Goal: Information Seeking & Learning: Find contact information

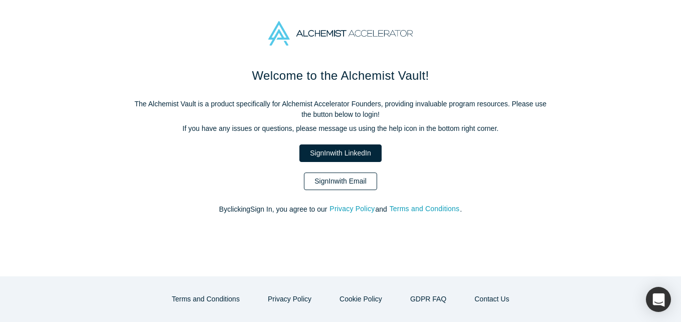
click at [327, 187] on link "Sign In with Email" at bounding box center [340, 181] width 73 height 18
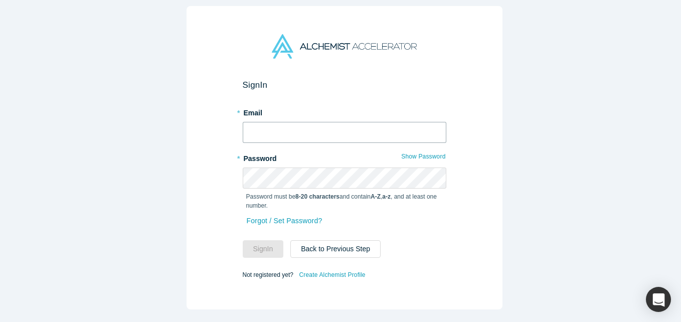
click at [342, 130] on input "text" at bounding box center [345, 132] width 204 height 21
type input "[EMAIL_ADDRESS][DOMAIN_NAME]"
click at [243, 240] on button "Sign In" at bounding box center [263, 249] width 41 height 18
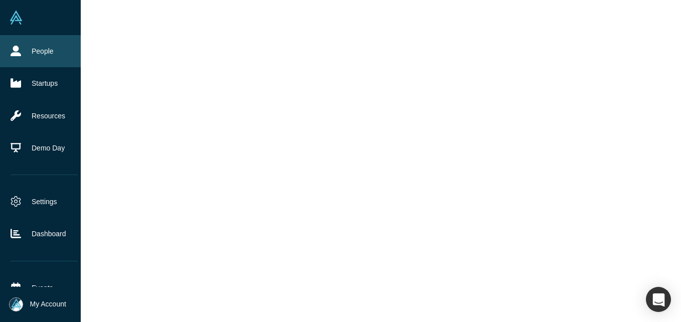
click at [29, 51] on link "People" at bounding box center [44, 51] width 88 height 32
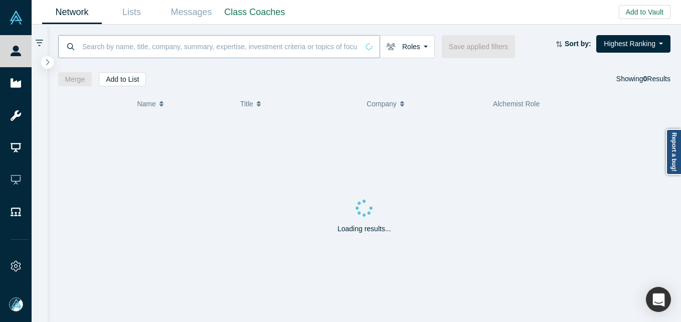
click at [193, 44] on input at bounding box center [219, 47] width 277 height 24
paste input "[PERSON_NAME][EMAIL_ADDRESS][DOMAIN_NAME]"
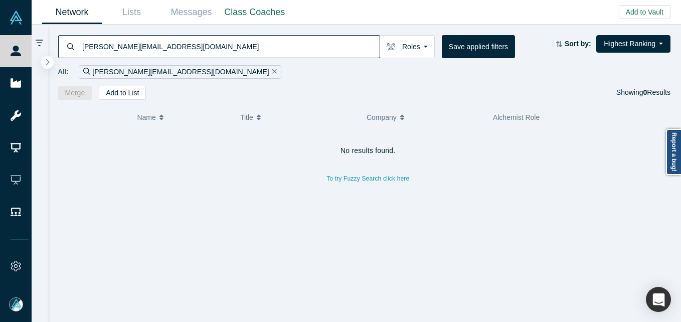
drag, startPoint x: 208, startPoint y: 33, endPoint x: 204, endPoint y: 45, distance: 12.1
click at [204, 44] on div "[PERSON_NAME][EMAIL_ADDRESS][DOMAIN_NAME] Roles Founders Faculty Mentors Alumni…" at bounding box center [365, 62] width 634 height 75
click at [204, 45] on input "[PERSON_NAME][EMAIL_ADDRESS][DOMAIN_NAME]" at bounding box center [230, 47] width 298 height 24
click at [171, 41] on input "[PERSON_NAME][EMAIL_ADDRESS][DOMAIN_NAME]" at bounding box center [230, 47] width 298 height 24
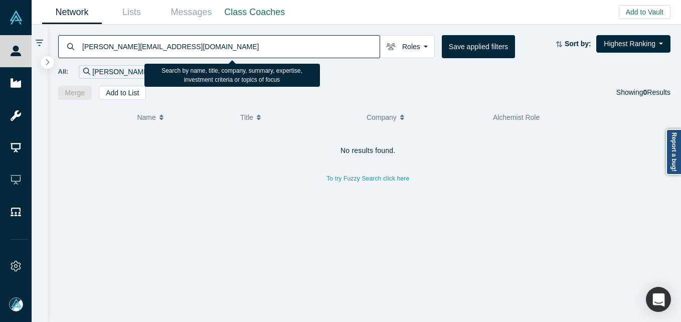
click at [171, 41] on input "[PERSON_NAME][EMAIL_ADDRESS][DOMAIN_NAME]" at bounding box center [230, 47] width 298 height 24
paste input "[PERSON_NAME][EMAIL_ADDRESS][DOMAIN_NAME]"
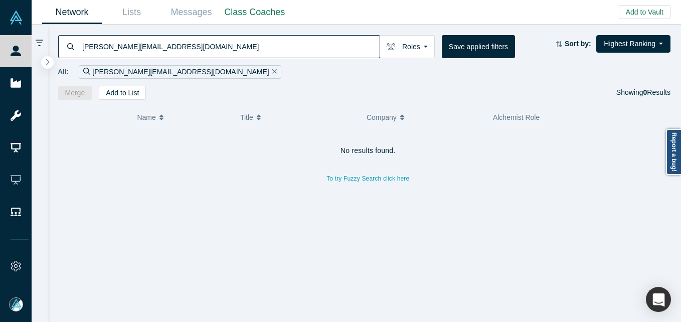
click at [206, 39] on input "[PERSON_NAME][EMAIL_ADDRESS][DOMAIN_NAME]" at bounding box center [230, 47] width 298 height 24
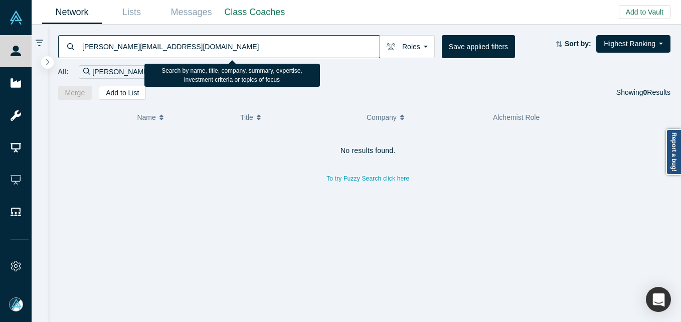
click at [206, 39] on input "[PERSON_NAME][EMAIL_ADDRESS][DOMAIN_NAME]" at bounding box center [230, 47] width 298 height 24
paste input "[PERSON_NAME]"
type input "[PERSON_NAME]"
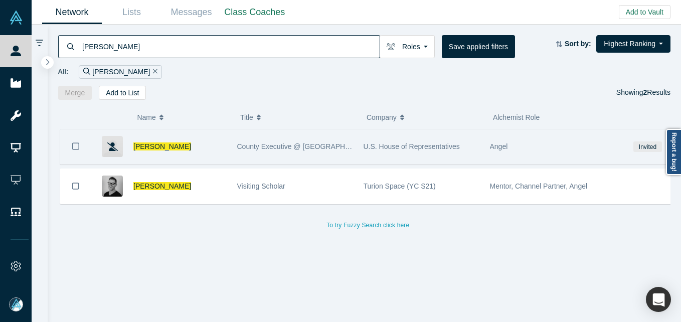
click at [133, 140] on div "[PERSON_NAME]" at bounding box center [158, 146] width 135 height 35
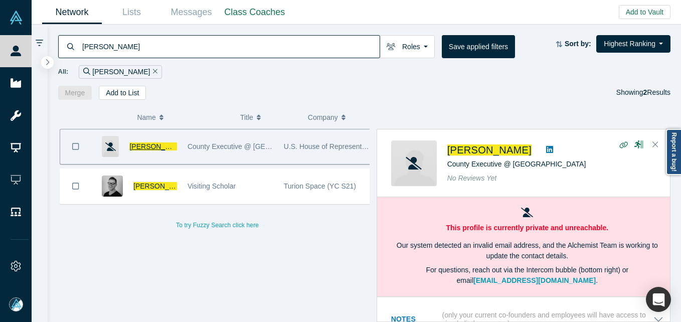
click at [142, 148] on span "[PERSON_NAME]" at bounding box center [158, 146] width 58 height 8
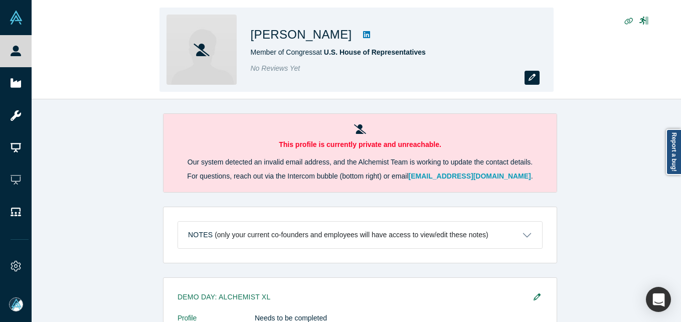
click at [529, 72] on button "button" at bounding box center [531, 78] width 15 height 14
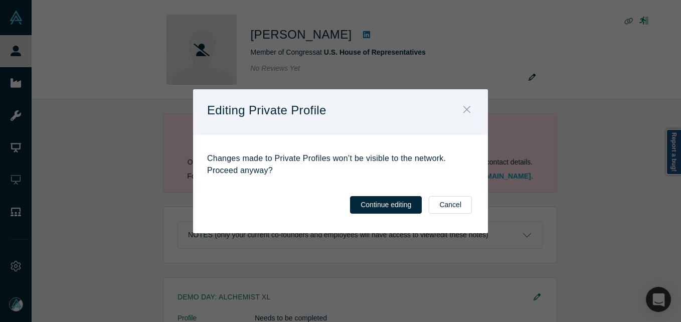
click at [468, 109] on icon "Close" at bounding box center [466, 109] width 7 height 7
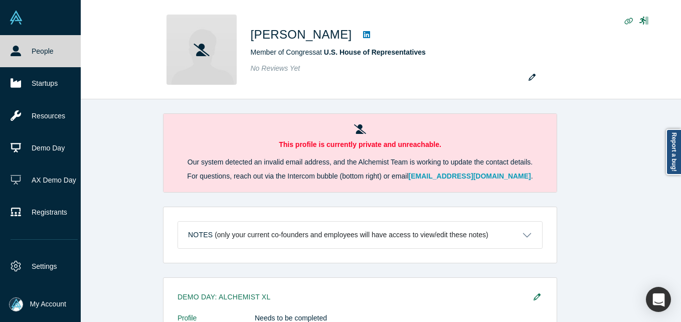
drag, startPoint x: 38, startPoint y: 50, endPoint x: 54, endPoint y: 4, distance: 48.4
click at [38, 50] on link "People" at bounding box center [44, 51] width 88 height 32
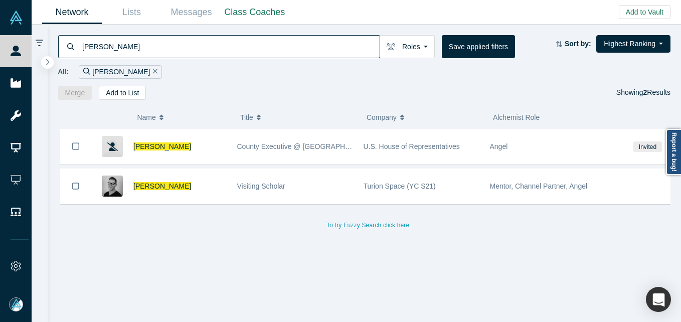
click at [190, 47] on input "[PERSON_NAME]" at bounding box center [230, 47] width 298 height 24
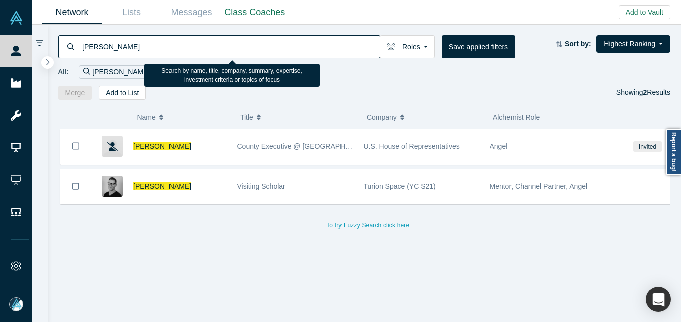
click at [190, 47] on input "[PERSON_NAME]" at bounding box center [230, 47] width 298 height 24
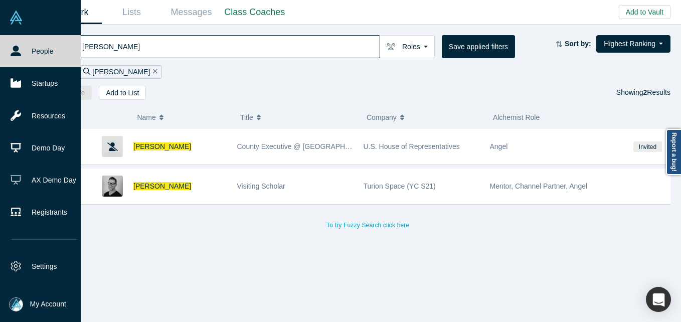
paste input "[PERSON_NAME]"
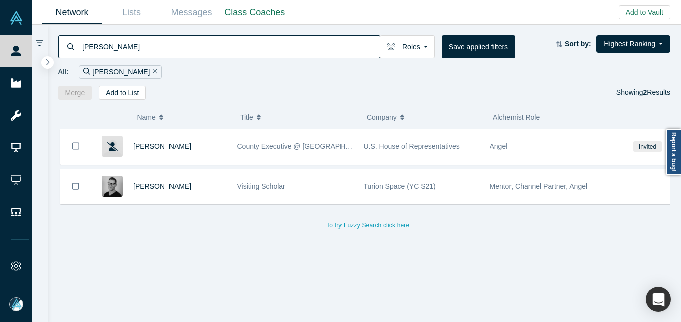
type input "[PERSON_NAME]"
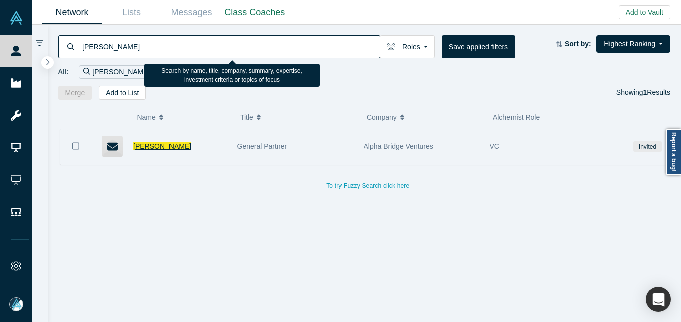
click at [163, 145] on span "[PERSON_NAME]" at bounding box center [162, 146] width 58 height 8
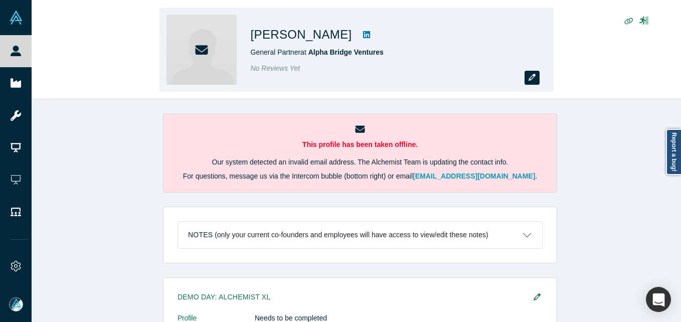
click at [532, 81] on icon "button" at bounding box center [531, 77] width 7 height 7
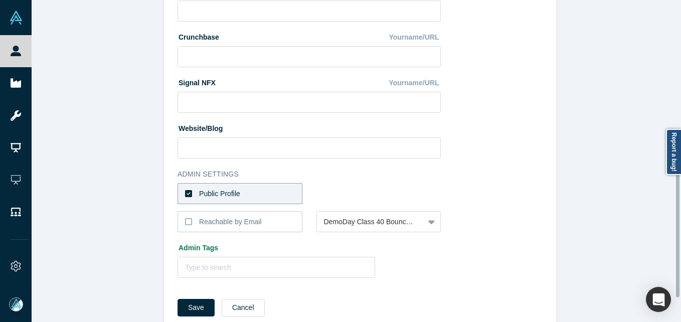
scroll to position [401, 0]
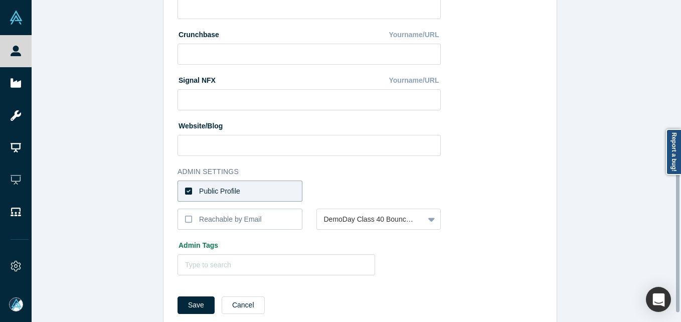
click at [244, 193] on label "Public Profile" at bounding box center [239, 190] width 125 height 21
click at [0, 0] on input "Public Profile" at bounding box center [0, 0] width 0 height 0
click at [343, 192] on div at bounding box center [370, 191] width 93 height 13
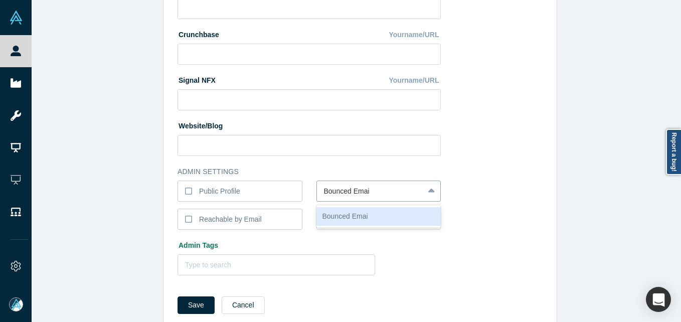
type input "Bounced Email"
click at [177, 296] on button "Save" at bounding box center [195, 305] width 37 height 18
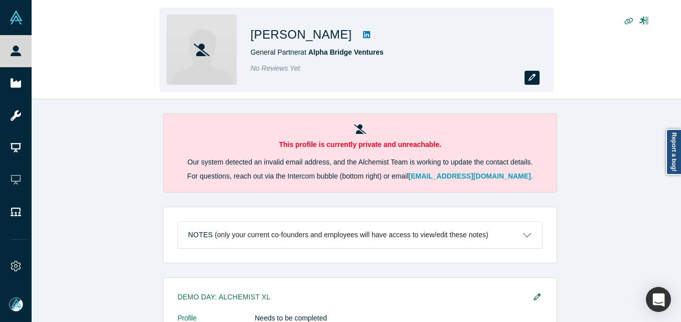
click at [532, 80] on icon "button" at bounding box center [531, 77] width 7 height 7
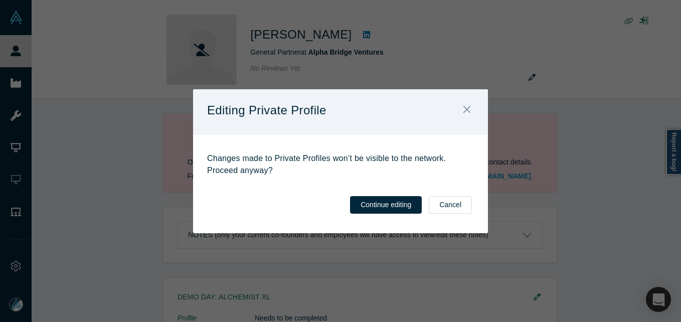
click at [478, 109] on div "Editing Private Profile" at bounding box center [340, 112] width 295 height 46
click at [465, 112] on icon "Close" at bounding box center [466, 109] width 7 height 7
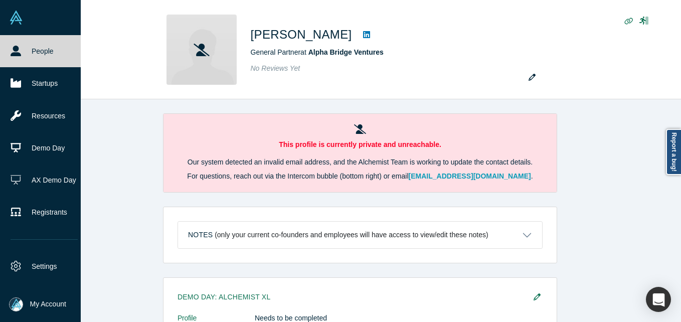
click at [40, 54] on link "People" at bounding box center [44, 51] width 88 height 32
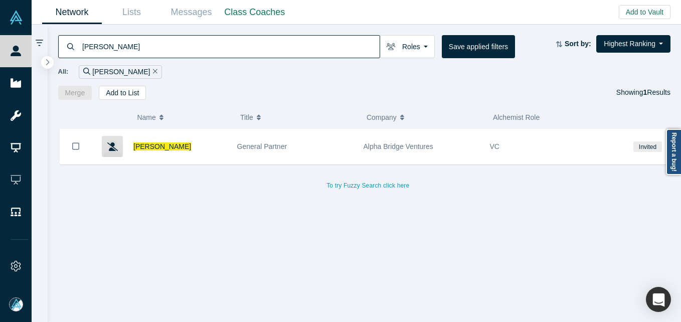
click at [149, 50] on input "[PERSON_NAME]" at bounding box center [230, 47] width 298 height 24
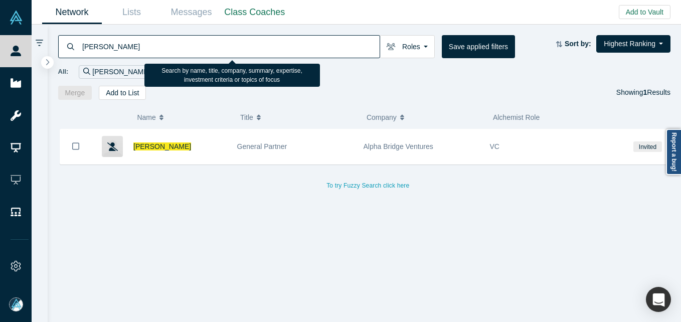
click at [149, 50] on input "[PERSON_NAME]" at bounding box center [230, 47] width 298 height 24
paste input "[PERSON_NAME]"
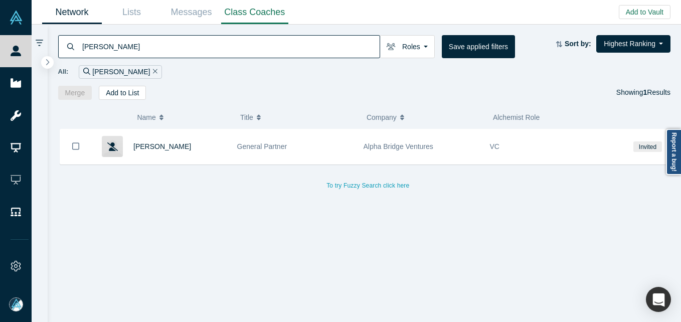
type input "[PERSON_NAME]"
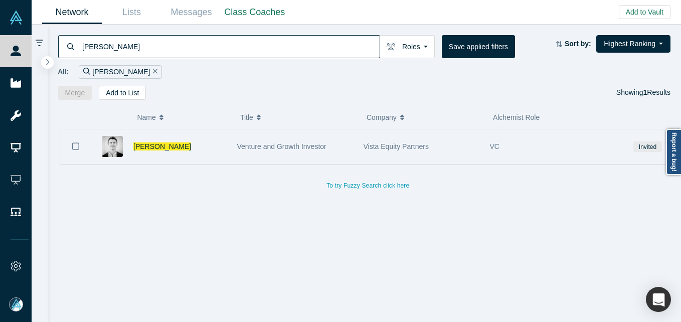
click at [162, 151] on div "[PERSON_NAME]" at bounding box center [179, 146] width 93 height 35
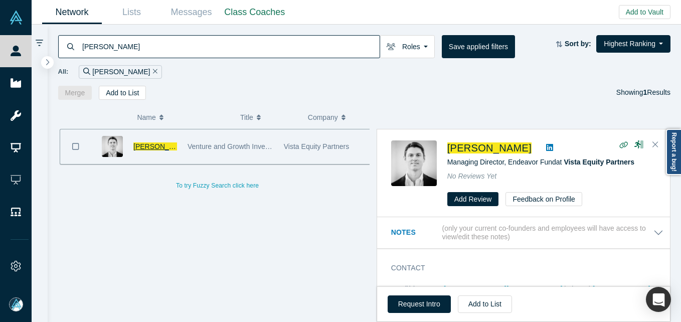
click at [158, 146] on span "[PERSON_NAME]" at bounding box center [162, 146] width 58 height 8
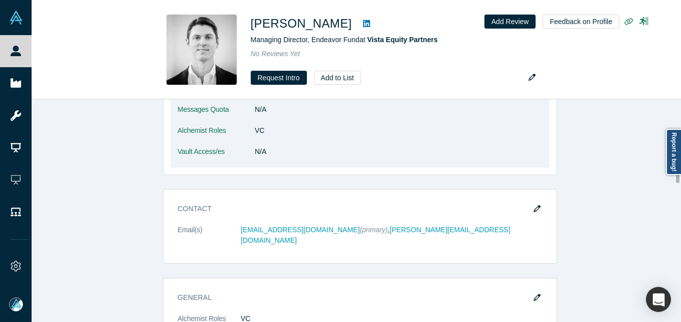
scroll to position [150, 0]
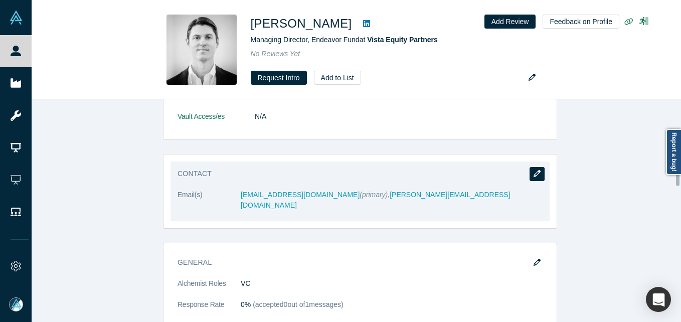
click at [533, 168] on button "button" at bounding box center [536, 174] width 15 height 14
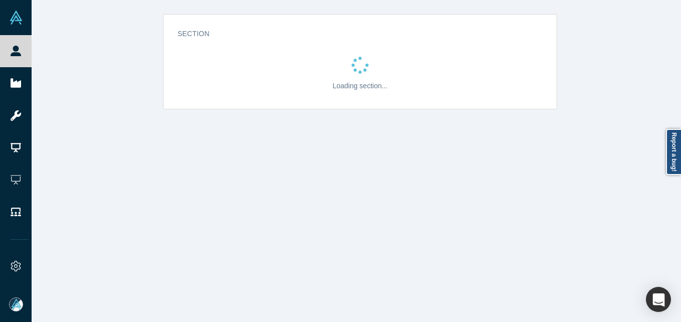
scroll to position [0, 0]
select select "US"
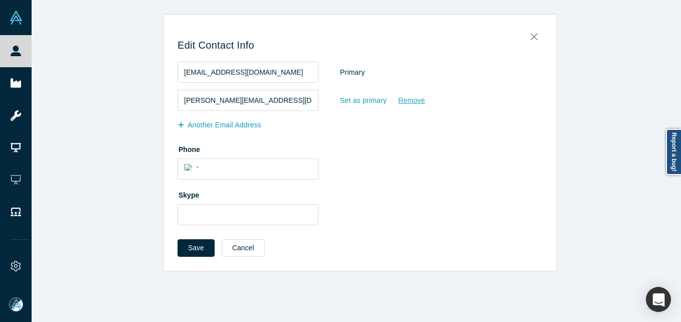
click at [405, 103] on div "Remove" at bounding box center [412, 101] width 28 height 18
click at [0, 0] on input "Remove" at bounding box center [0, 0] width 0 height 0
click at [195, 253] on button "Save" at bounding box center [195, 248] width 37 height 18
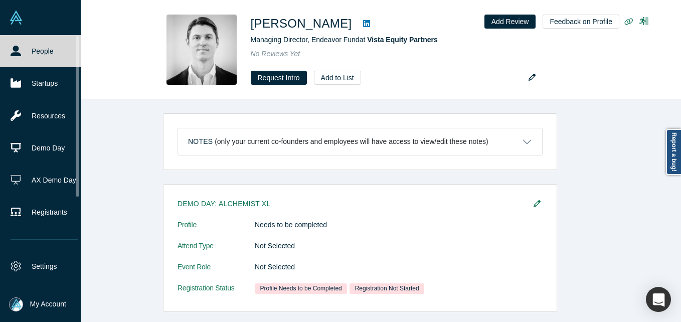
click at [15, 44] on link "People" at bounding box center [44, 51] width 88 height 32
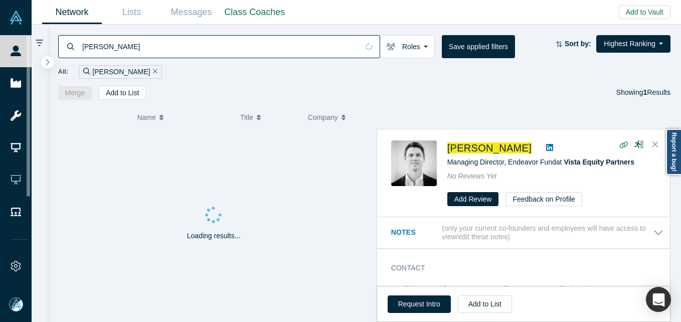
click at [188, 51] on input "[PERSON_NAME]" at bounding box center [219, 47] width 277 height 24
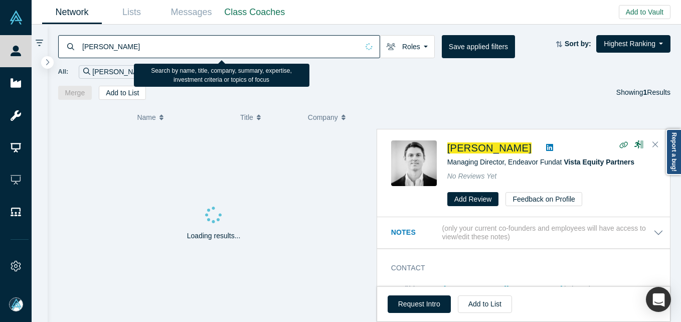
click at [188, 51] on input "[PERSON_NAME]" at bounding box center [219, 47] width 277 height 24
paste input "[PERSON_NAME]"
type input "[PERSON_NAME]"
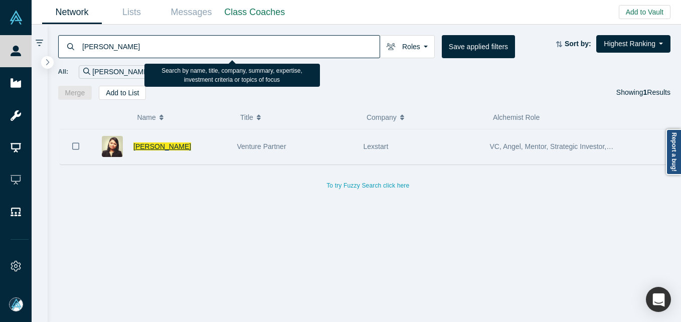
click at [163, 147] on span "[PERSON_NAME]" at bounding box center [162, 146] width 58 height 8
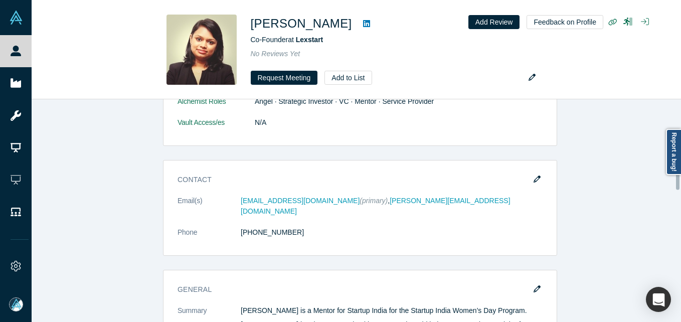
scroll to position [701, 0]
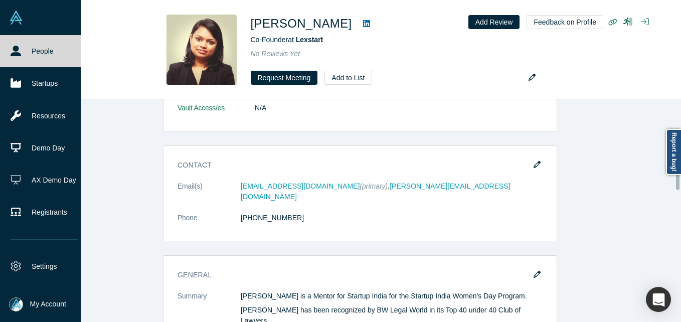
click at [25, 54] on link "People" at bounding box center [44, 51] width 88 height 32
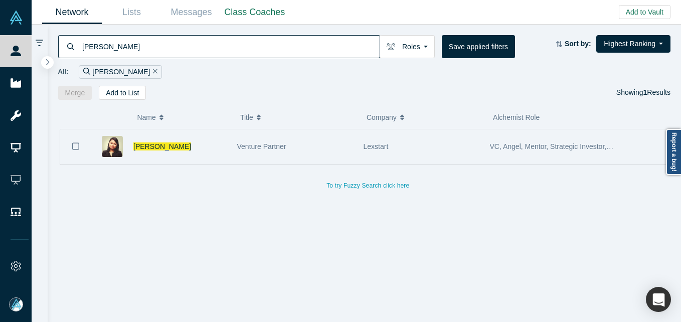
click at [260, 136] on div "Venture Partner" at bounding box center [295, 146] width 116 height 35
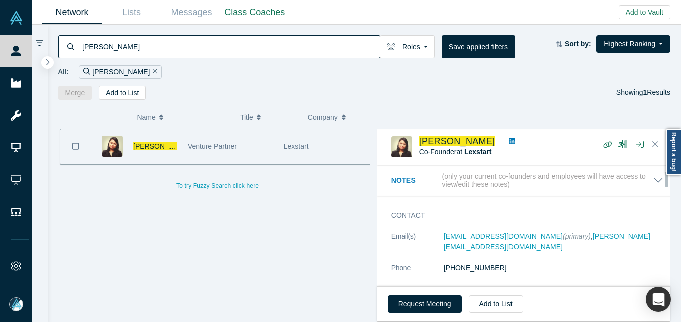
scroll to position [50, 0]
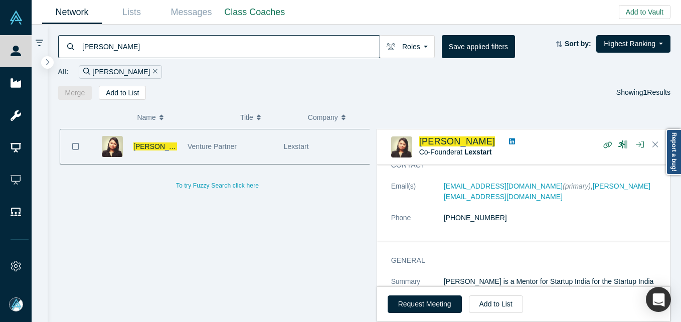
click at [161, 38] on input "[PERSON_NAME]" at bounding box center [230, 47] width 298 height 24
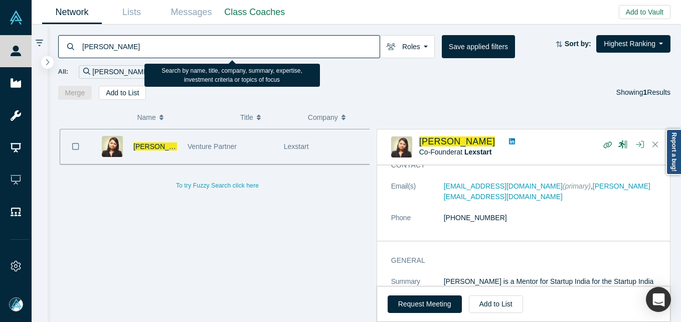
click at [156, 47] on input "[PERSON_NAME]" at bounding box center [230, 47] width 298 height 24
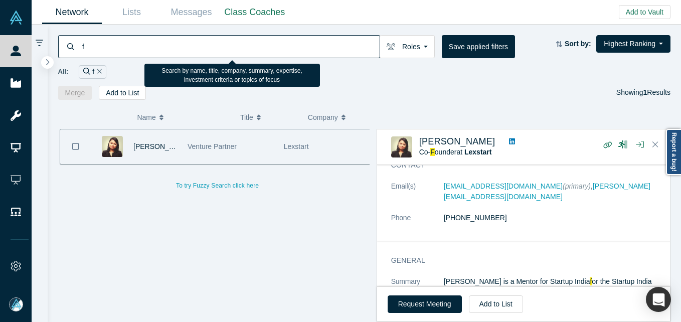
paste input "[EMAIL_ADDRESS][PERSON_NAME][DOMAIN_NAME]"
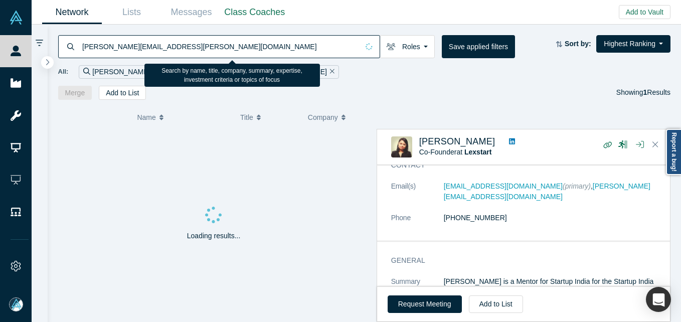
type input "[PERSON_NAME][EMAIL_ADDRESS][PERSON_NAME][DOMAIN_NAME]"
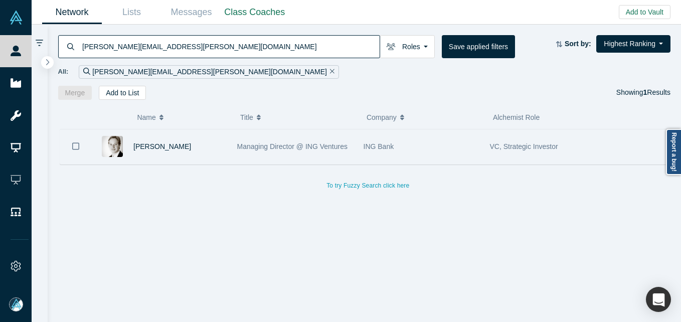
click at [194, 152] on div "[PERSON_NAME]" at bounding box center [179, 146] width 93 height 35
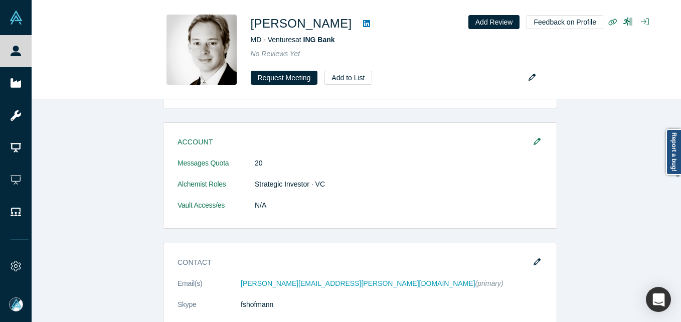
scroll to position [602, 0]
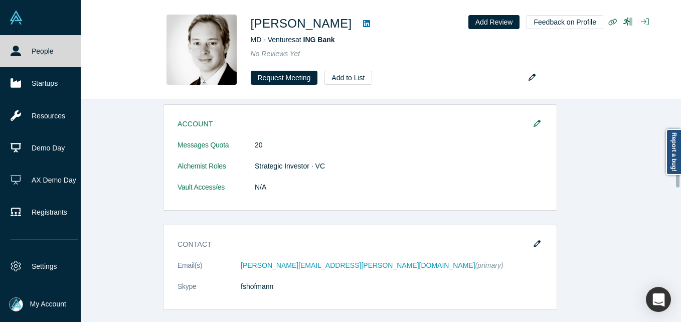
drag, startPoint x: 27, startPoint y: 51, endPoint x: 49, endPoint y: 3, distance: 52.9
click at [27, 51] on link "People" at bounding box center [44, 51] width 88 height 32
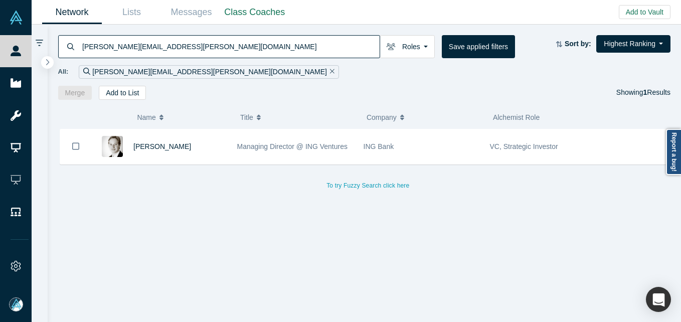
click at [168, 54] on input "[PERSON_NAME][EMAIL_ADDRESS][PERSON_NAME][DOMAIN_NAME]" at bounding box center [230, 47] width 298 height 24
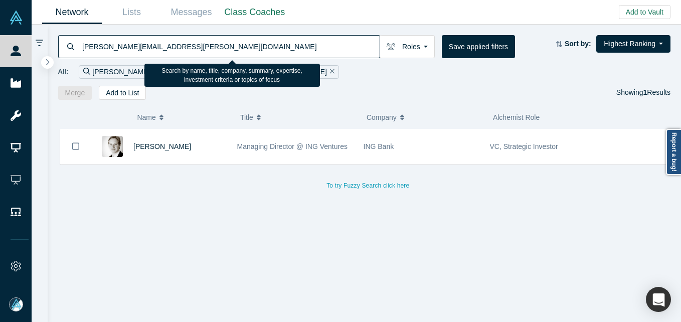
click at [168, 54] on input "[PERSON_NAME][EMAIL_ADDRESS][PERSON_NAME][DOMAIN_NAME]" at bounding box center [230, 47] width 298 height 24
click at [167, 54] on input "[PERSON_NAME][EMAIL_ADDRESS][PERSON_NAME][DOMAIN_NAME]" at bounding box center [230, 47] width 298 height 24
type input "[DOMAIN_NAME]"
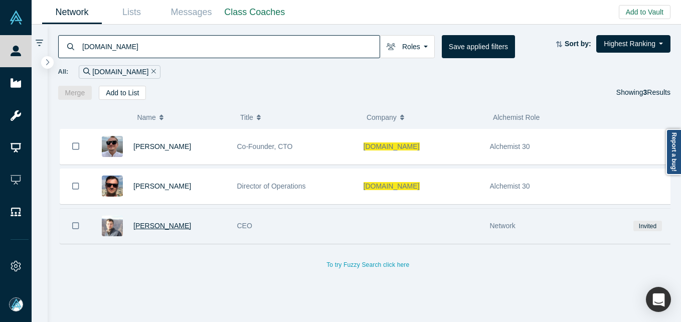
click at [169, 226] on span "[PERSON_NAME]" at bounding box center [162, 226] width 58 height 8
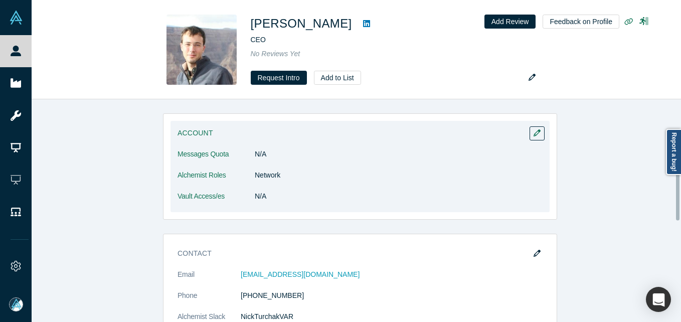
scroll to position [150, 0]
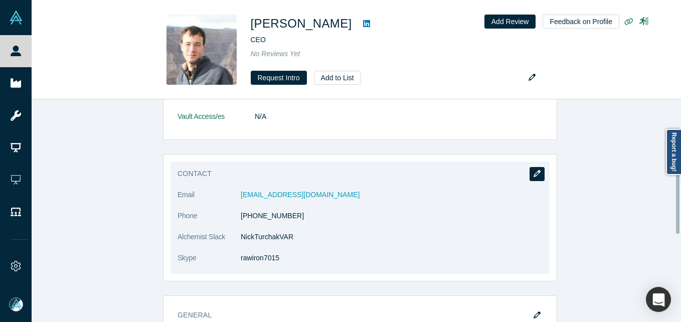
click at [529, 174] on button "button" at bounding box center [536, 174] width 15 height 14
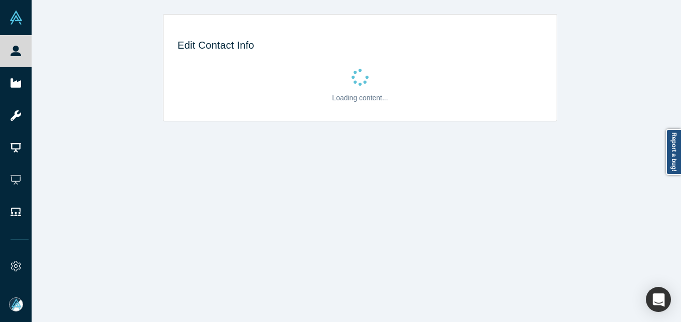
scroll to position [0, 0]
select select "US"
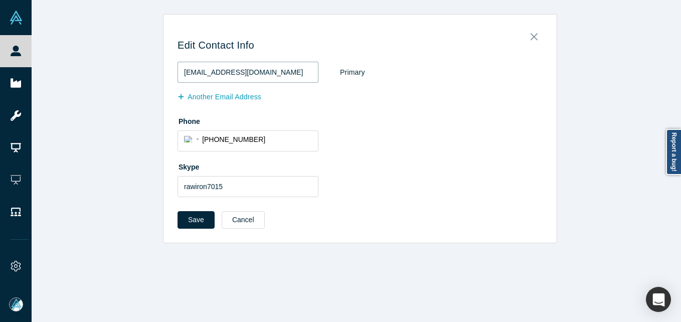
drag, startPoint x: 283, startPoint y: 73, endPoint x: 90, endPoint y: 77, distance: 193.6
click at [83, 73] on div "Edit Contact Info [EMAIL_ADDRESS][DOMAIN_NAME] Primary Another Email Address Ph…" at bounding box center [360, 128] width 657 height 229
paste input "[DOMAIN_NAME]"
type input "[EMAIL_ADDRESS][DOMAIN_NAME]"
click at [183, 219] on button "Save" at bounding box center [195, 220] width 37 height 18
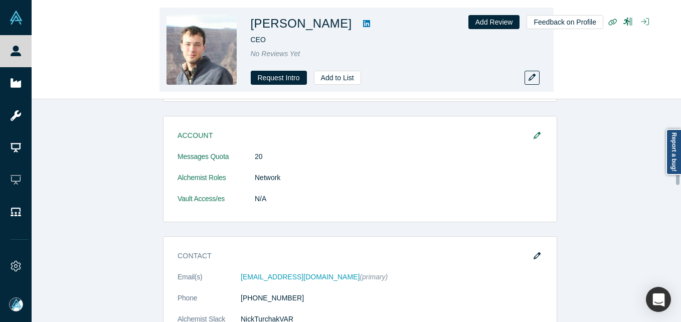
scroll to position [50, 0]
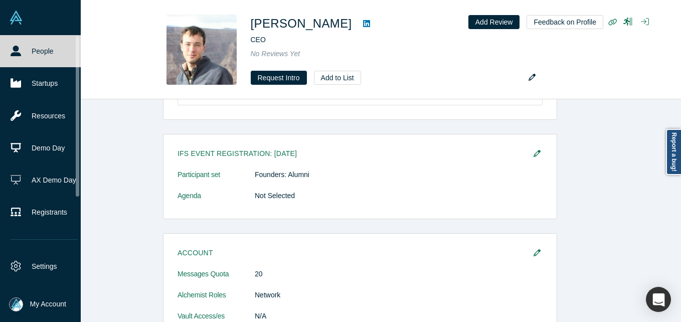
click at [12, 54] on icon at bounding box center [16, 51] width 11 height 11
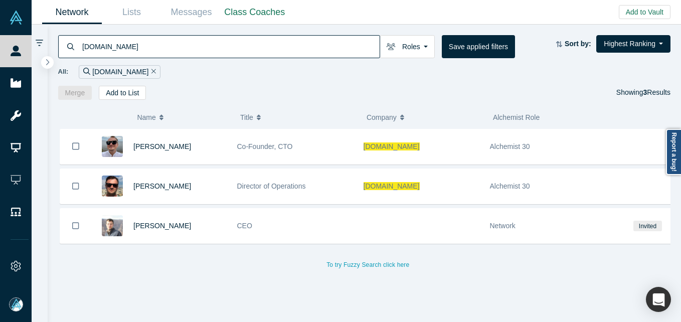
click at [134, 51] on input "[DOMAIN_NAME]" at bounding box center [230, 47] width 298 height 24
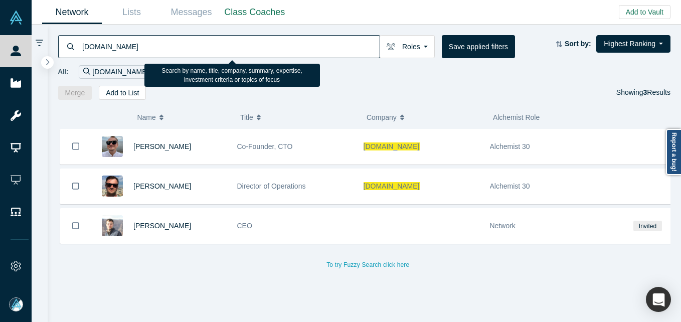
click at [134, 51] on input "[DOMAIN_NAME]" at bounding box center [230, 47] width 298 height 24
paste input "[PERSON_NAME]"
click at [134, 51] on input "[PERSON_NAME]" at bounding box center [230, 47] width 298 height 24
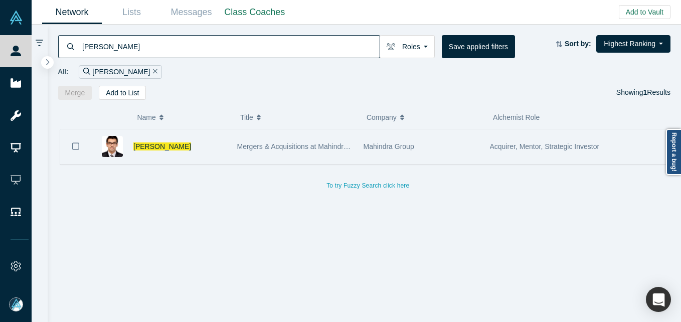
click at [220, 141] on div "[PERSON_NAME]" at bounding box center [179, 146] width 93 height 35
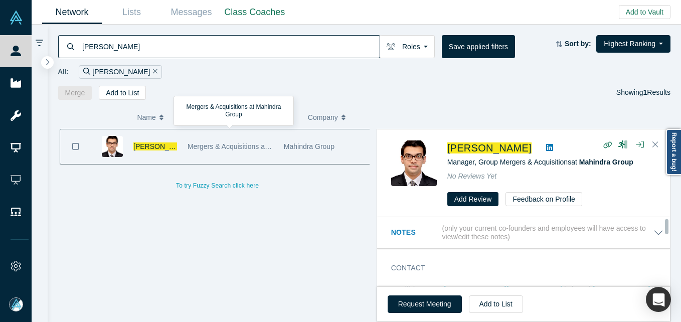
scroll to position [50, 0]
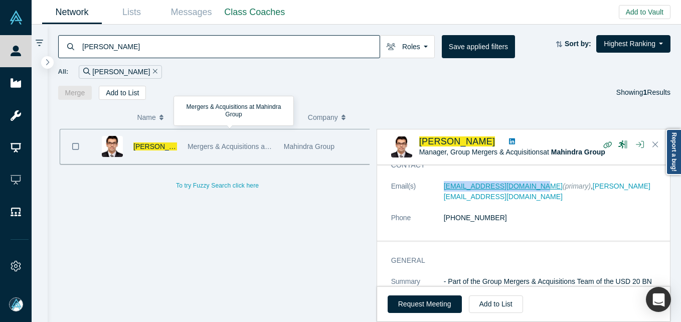
drag, startPoint x: 434, startPoint y: 186, endPoint x: 520, endPoint y: 190, distance: 85.8
click at [524, 188] on dl "Email(s) [EMAIL_ADDRESS][DOMAIN_NAME] (primary) , [PERSON_NAME][EMAIL_ADDRESS][…" at bounding box center [527, 207] width 272 height 53
click at [391, 196] on dt "Email(s)" at bounding box center [417, 197] width 53 height 32
drag, startPoint x: 440, startPoint y: 190, endPoint x: 528, endPoint y: 189, distance: 88.2
click at [528, 189] on dl "Email(s) [EMAIL_ADDRESS][DOMAIN_NAME] (primary) , [PERSON_NAME][EMAIL_ADDRESS][…" at bounding box center [527, 207] width 272 height 53
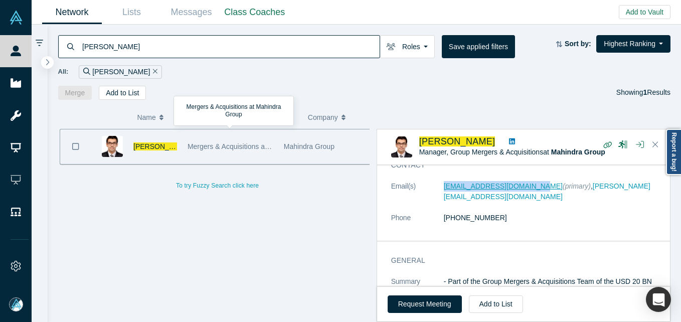
copy dl "[EMAIL_ADDRESS][DOMAIN_NAME]"
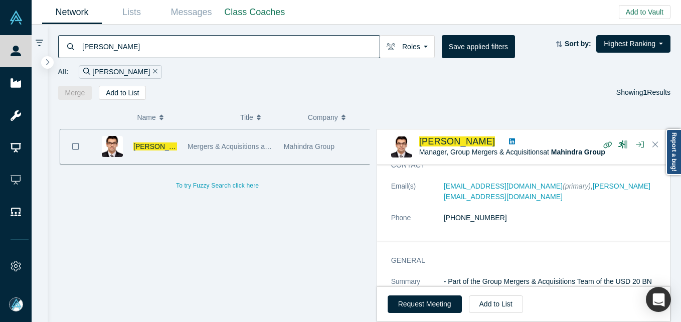
click at [180, 49] on input "[PERSON_NAME]" at bounding box center [230, 47] width 298 height 24
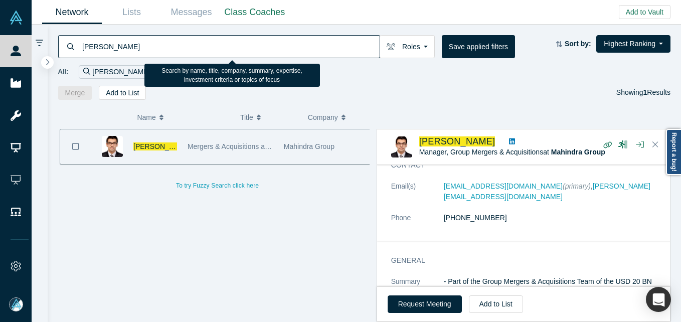
click at [180, 49] on input "[PERSON_NAME]" at bounding box center [230, 47] width 298 height 24
paste input "[PERSON_NAME]"
click at [180, 49] on input "[PERSON_NAME]" at bounding box center [230, 47] width 298 height 24
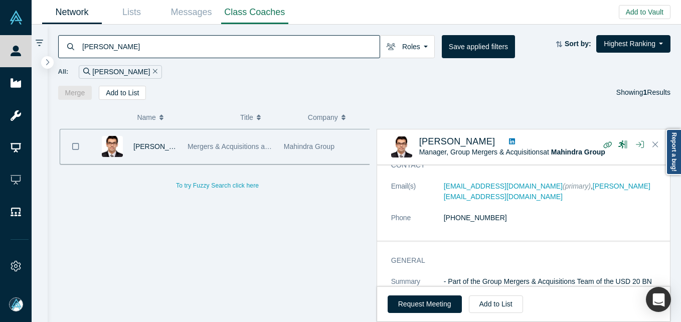
type input "[PERSON_NAME]"
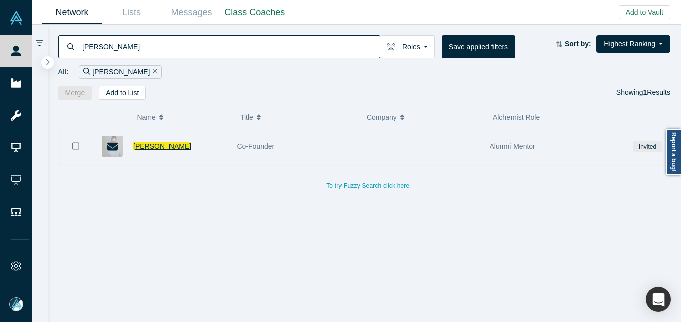
click at [159, 148] on span "[PERSON_NAME]" at bounding box center [162, 146] width 58 height 8
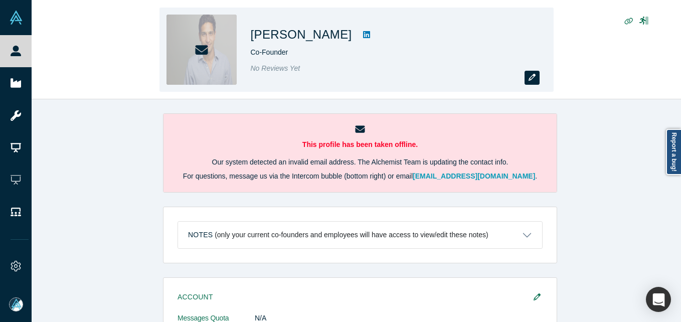
click at [529, 78] on icon "button" at bounding box center [531, 77] width 7 height 7
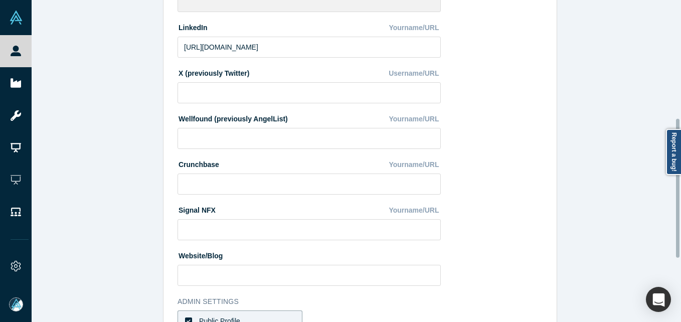
scroll to position [422, 0]
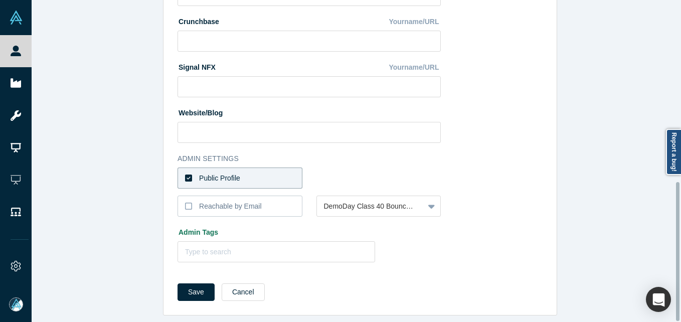
click at [229, 167] on label "Public Profile" at bounding box center [239, 177] width 125 height 21
click at [0, 0] on input "Public Profile" at bounding box center [0, 0] width 0 height 0
click at [319, 170] on div "Select the reason" at bounding box center [370, 178] width 107 height 17
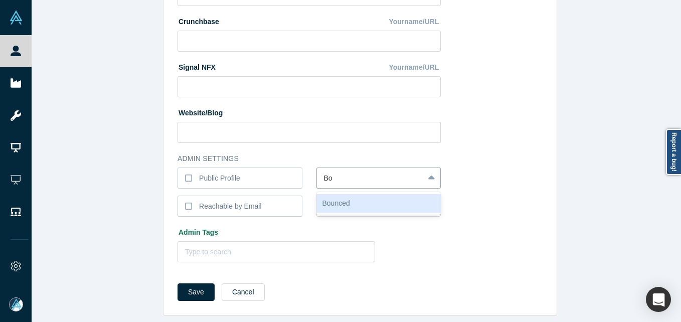
type input "B"
type input "Invalid Email"
click at [177, 283] on button "Save" at bounding box center [195, 292] width 37 height 18
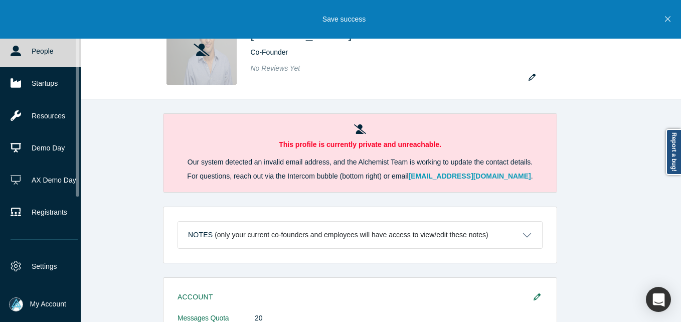
click at [18, 52] on icon at bounding box center [16, 51] width 11 height 11
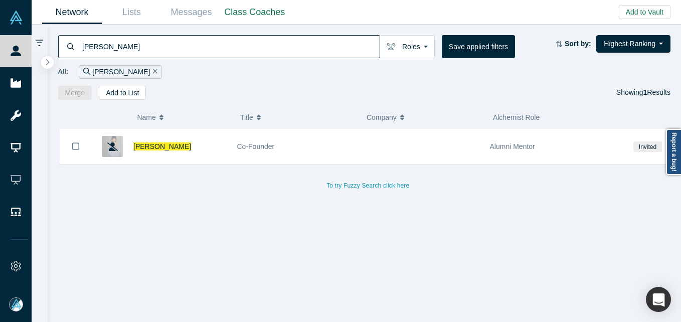
click at [132, 52] on input "[PERSON_NAME]" at bounding box center [230, 47] width 298 height 24
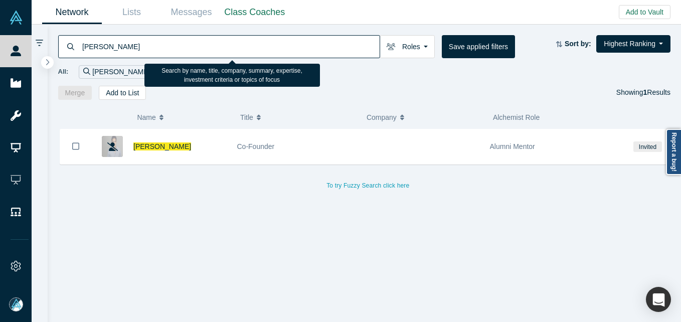
click at [132, 52] on input "[PERSON_NAME]" at bounding box center [230, 47] width 298 height 24
paste input "[PERSON_NAME]"
drag, startPoint x: 233, startPoint y: 37, endPoint x: 224, endPoint y: 42, distance: 10.5
click at [233, 37] on input "[PERSON_NAME]" at bounding box center [230, 47] width 298 height 24
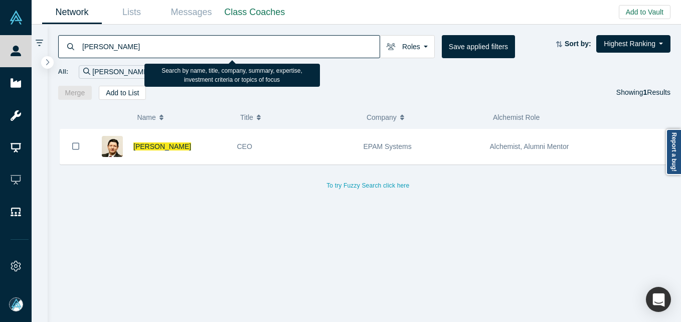
click at [224, 42] on input "[PERSON_NAME]" at bounding box center [230, 47] width 298 height 24
paste input "Sihwan Ryu"
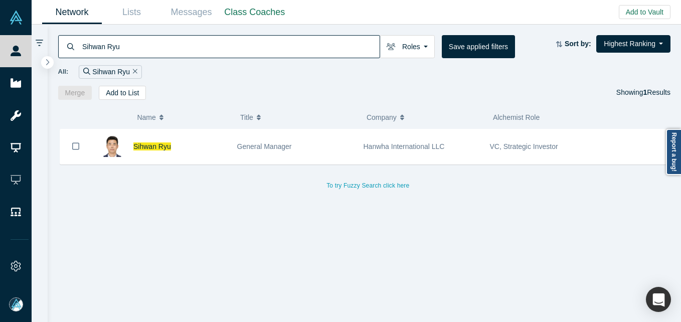
drag, startPoint x: 214, startPoint y: 151, endPoint x: 216, endPoint y: 169, distance: 17.6
click at [214, 149] on div "Sihwan Ryu" at bounding box center [179, 146] width 93 height 35
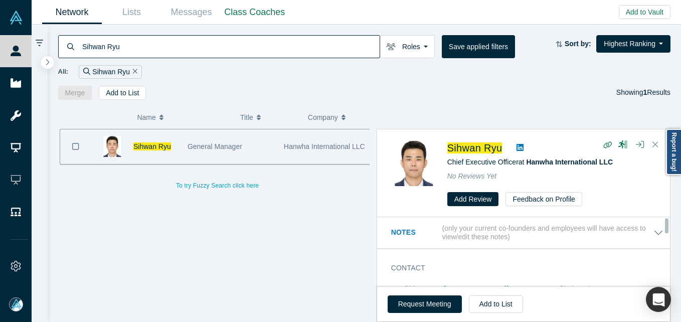
scroll to position [50, 0]
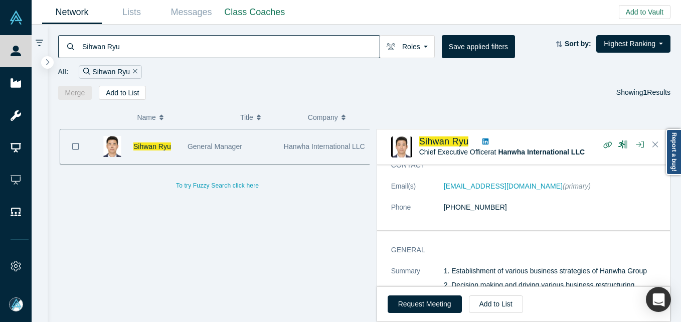
click at [270, 43] on input "Sihwan Ryu" at bounding box center [230, 47] width 298 height 24
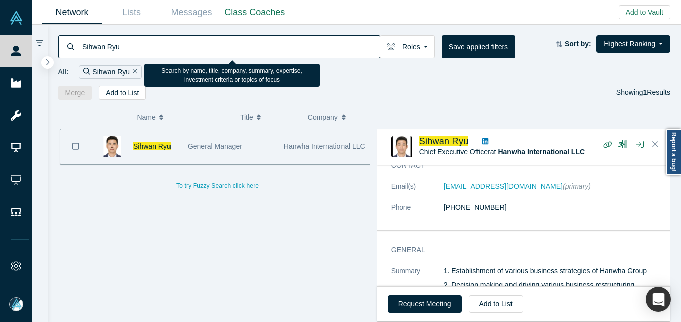
click at [270, 43] on input "Sihwan Ryu" at bounding box center [230, 47] width 298 height 24
paste input "[PERSON_NAME]"
type input "[PERSON_NAME]"
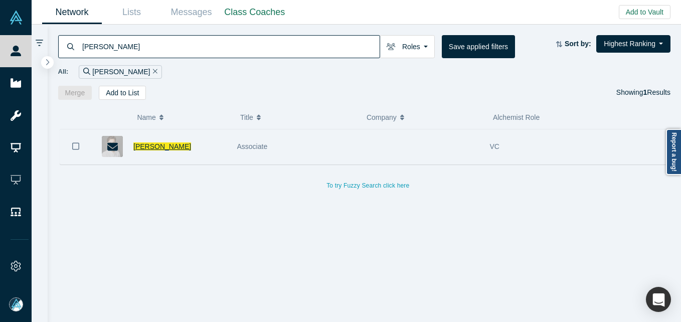
click at [166, 142] on span "[PERSON_NAME]" at bounding box center [162, 146] width 58 height 8
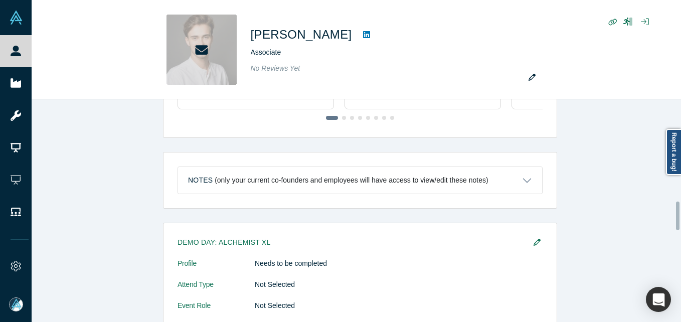
scroll to position [794, 0]
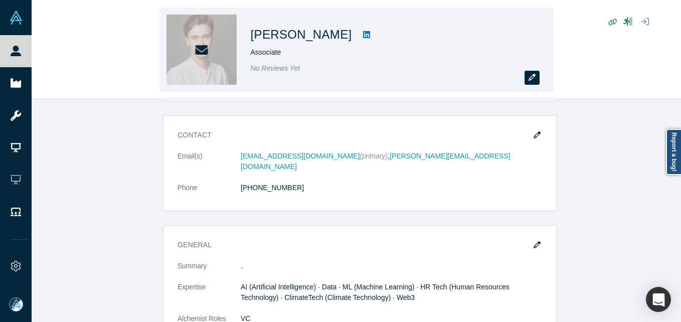
click at [534, 77] on icon "button" at bounding box center [531, 77] width 7 height 7
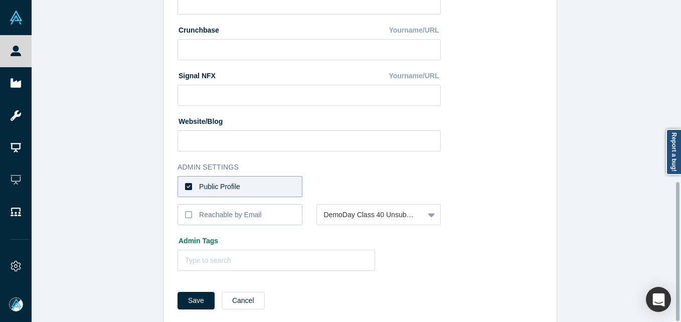
scroll to position [422, 0]
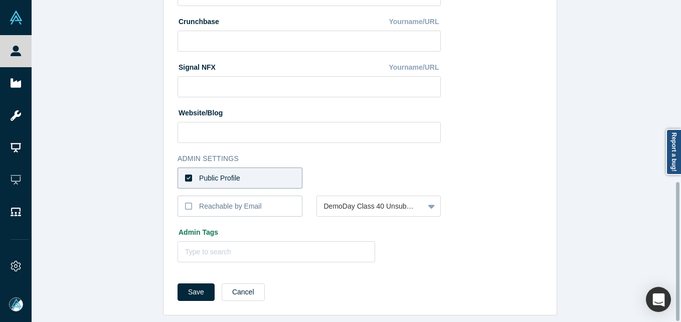
click at [247, 167] on label "Public Profile" at bounding box center [239, 177] width 125 height 21
click at [0, 0] on input "Public Profile" at bounding box center [0, 0] width 0 height 0
click at [343, 172] on div at bounding box center [370, 178] width 93 height 13
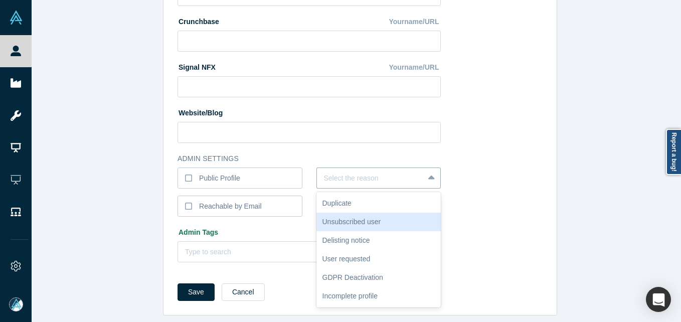
click at [357, 213] on div "Unsubscribed user" at bounding box center [378, 222] width 125 height 19
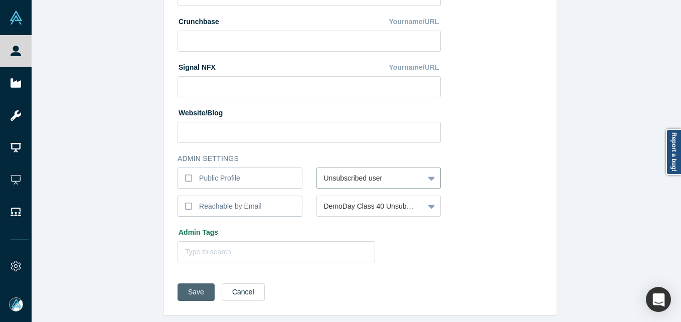
click at [201, 283] on button "Save" at bounding box center [195, 292] width 37 height 18
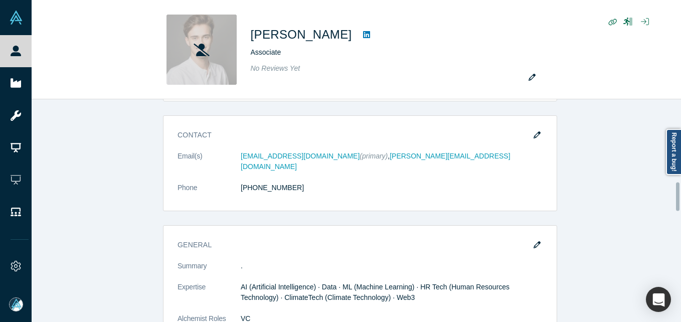
scroll to position [0, 0]
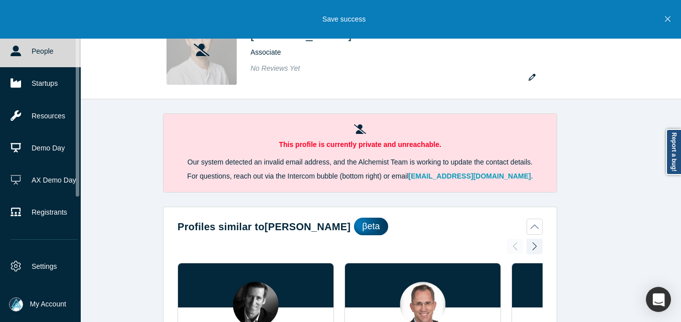
click at [33, 55] on link "People" at bounding box center [44, 51] width 88 height 32
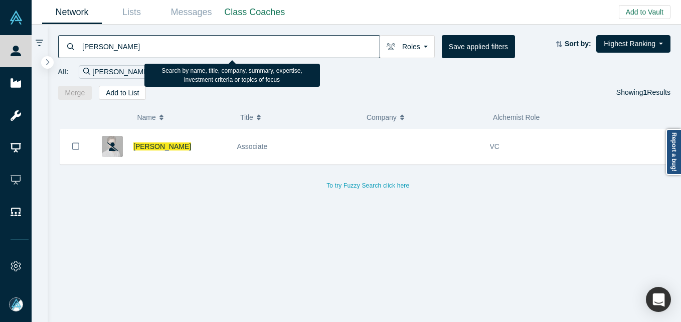
click at [226, 50] on input "[PERSON_NAME]" at bounding box center [230, 47] width 298 height 24
paste input "[EMAIL_ADDRESS][DOMAIN_NAME]"
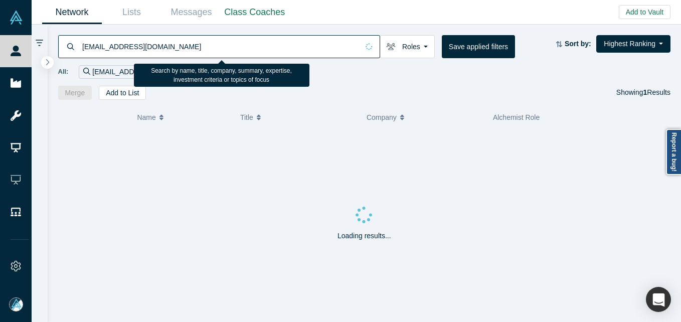
click at [241, 49] on input "[EMAIL_ADDRESS][DOMAIN_NAME]" at bounding box center [219, 47] width 277 height 24
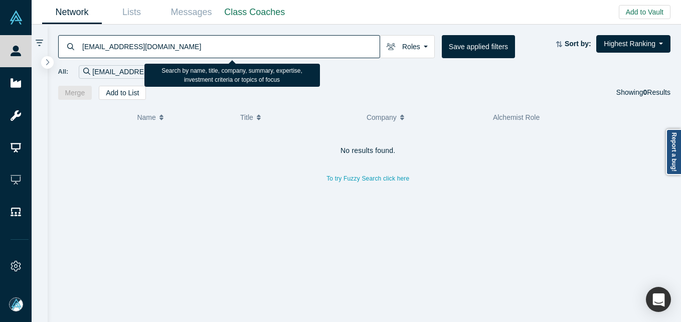
click at [176, 39] on input "[EMAIL_ADDRESS][DOMAIN_NAME]" at bounding box center [230, 47] width 298 height 24
click at [174, 45] on input "[EMAIL_ADDRESS][DOMAIN_NAME]" at bounding box center [230, 47] width 298 height 24
paste input "konstantine@xbow"
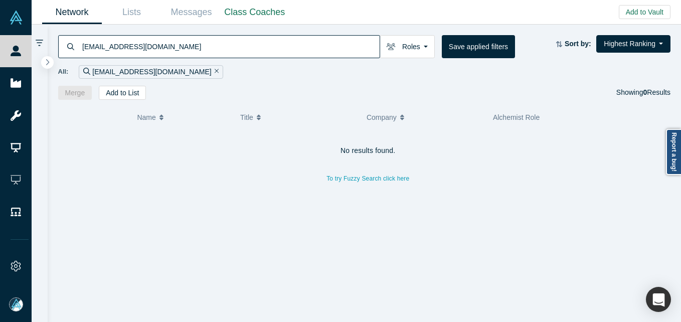
click at [237, 51] on input "[EMAIL_ADDRESS][DOMAIN_NAME]" at bounding box center [230, 47] width 298 height 24
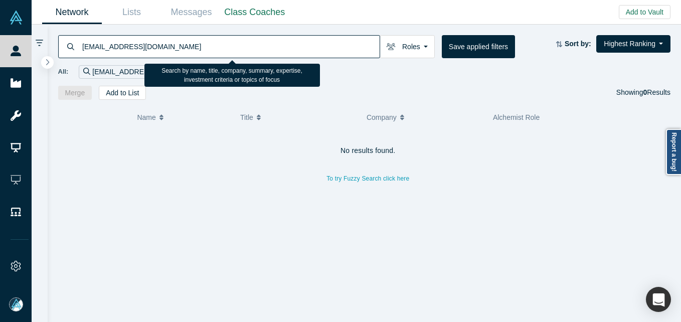
click at [237, 51] on input "[EMAIL_ADDRESS][DOMAIN_NAME]" at bounding box center [230, 47] width 298 height 24
paste input "[PERSON_NAME]"
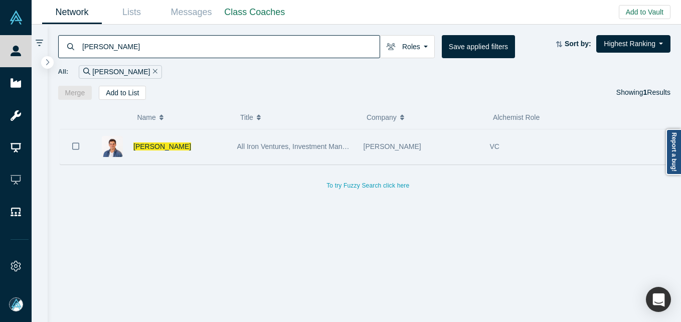
click at [202, 140] on div "[PERSON_NAME]" at bounding box center [179, 146] width 93 height 35
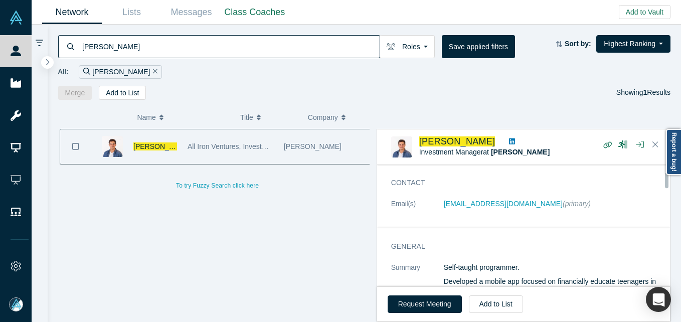
scroll to position [50, 0]
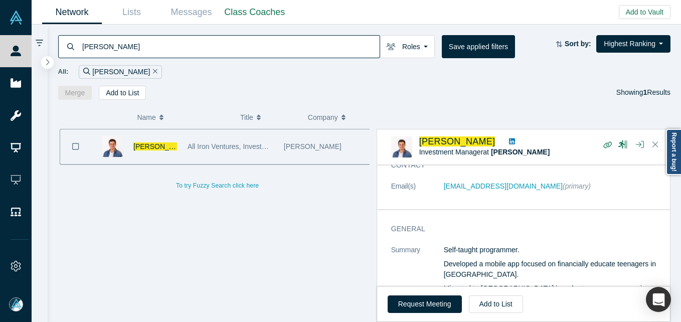
click at [220, 48] on input "[PERSON_NAME]" at bounding box center [230, 47] width 298 height 24
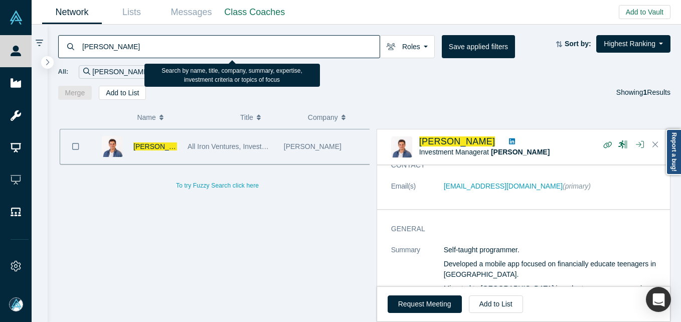
click at [220, 48] on input "[PERSON_NAME]" at bounding box center [230, 47] width 298 height 24
paste input "[PERSON_NAME]"
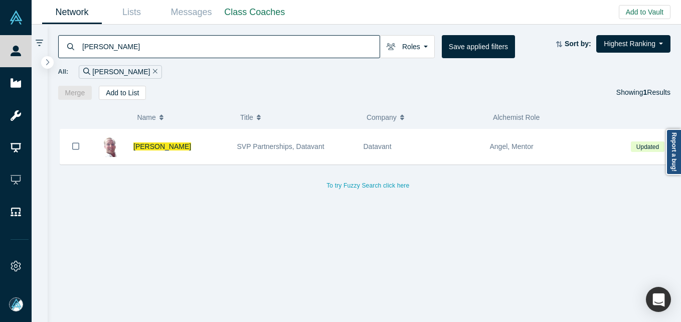
click at [212, 117] on button "Name" at bounding box center [183, 117] width 93 height 21
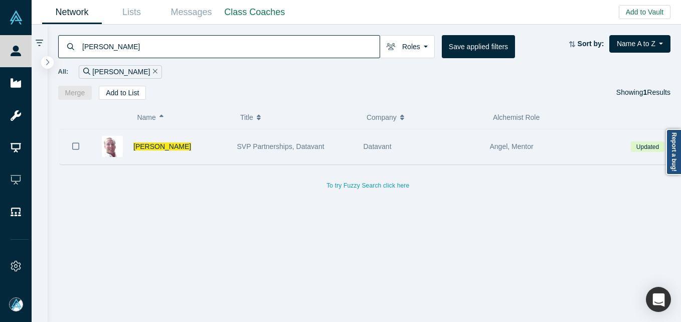
click at [231, 158] on div "[PERSON_NAME]" at bounding box center [161, 146] width 140 height 35
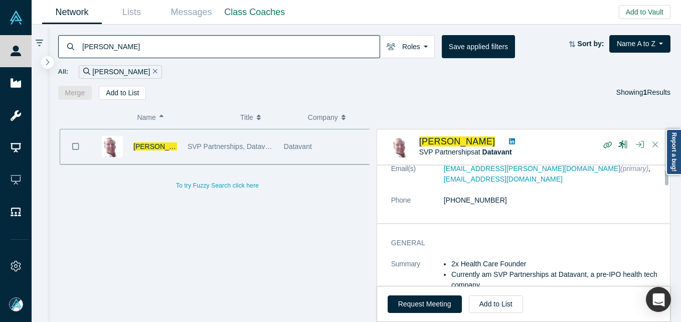
scroll to position [50, 0]
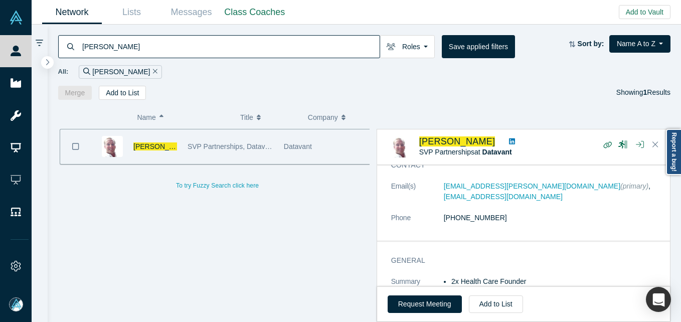
click at [246, 42] on input "[PERSON_NAME]" at bounding box center [230, 47] width 298 height 24
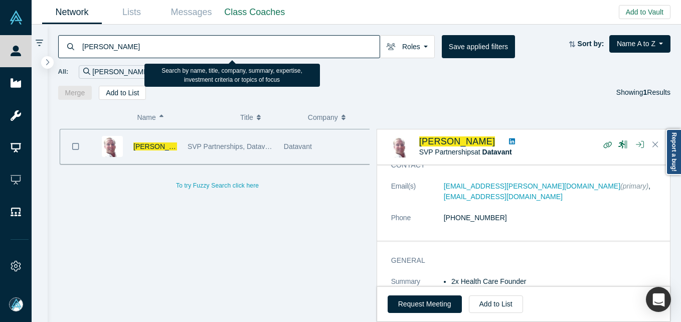
click at [246, 42] on input "[PERSON_NAME]" at bounding box center [230, 47] width 298 height 24
paste input "[PERSON_NAME]"
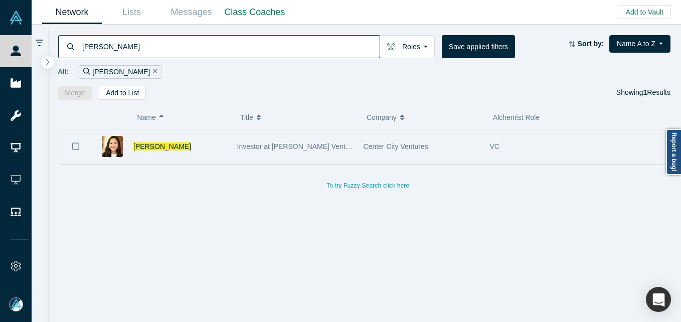
click at [200, 154] on div "[PERSON_NAME]" at bounding box center [179, 146] width 93 height 35
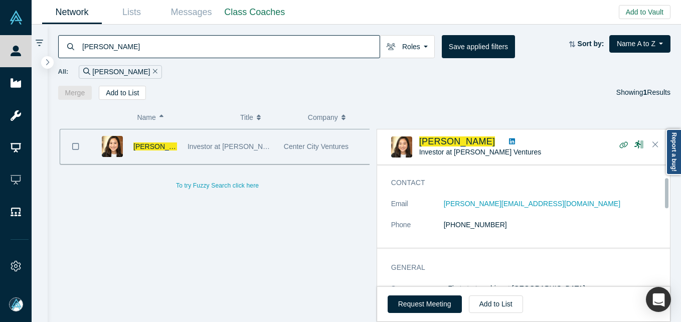
scroll to position [50, 0]
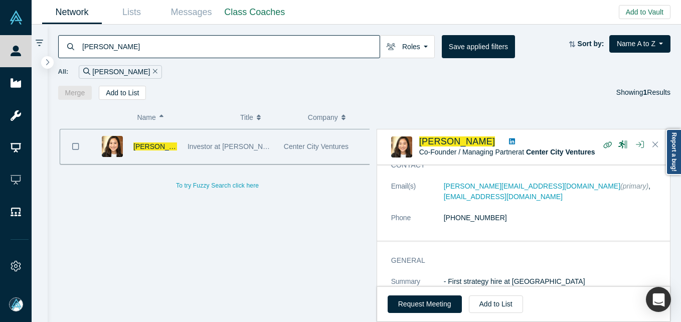
click at [160, 44] on input "[PERSON_NAME]" at bounding box center [230, 47] width 298 height 24
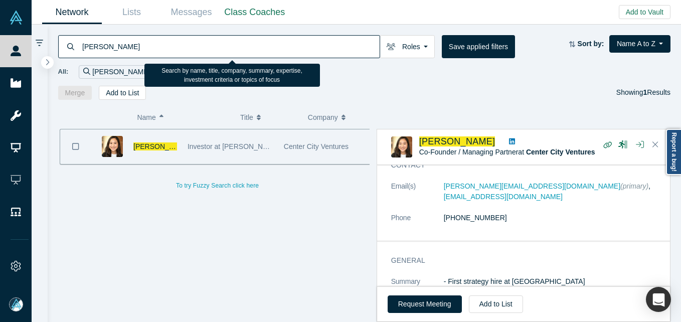
drag, startPoint x: 160, startPoint y: 44, endPoint x: 181, endPoint y: 35, distance: 23.4
click at [160, 44] on input "[PERSON_NAME]" at bounding box center [230, 47] width 298 height 24
paste input "Ruhan Do"
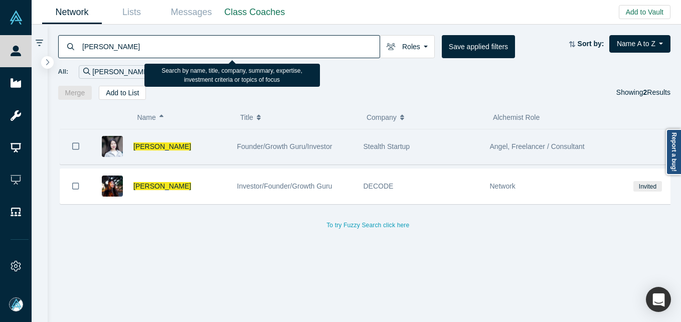
click at [227, 150] on div "[PERSON_NAME]" at bounding box center [161, 146] width 140 height 35
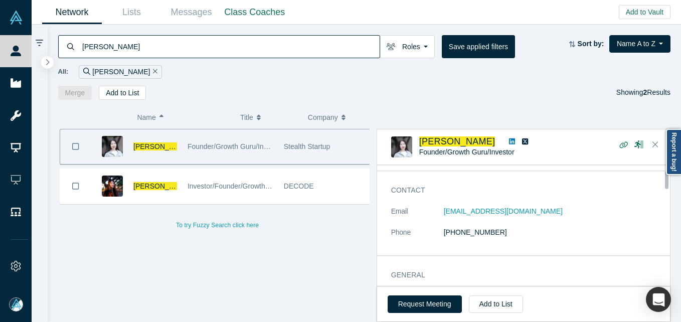
scroll to position [50, 0]
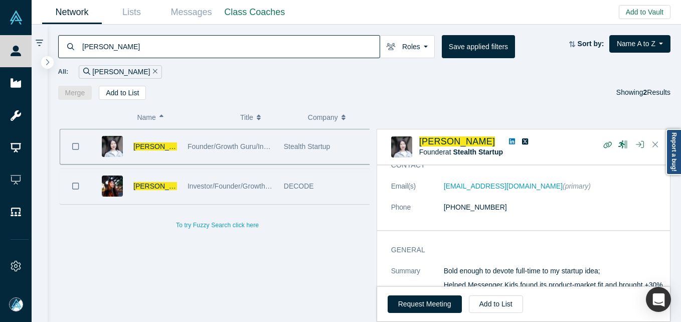
click at [225, 195] on div "Investor/Founder/Growth Guru" at bounding box center [231, 186] width 86 height 35
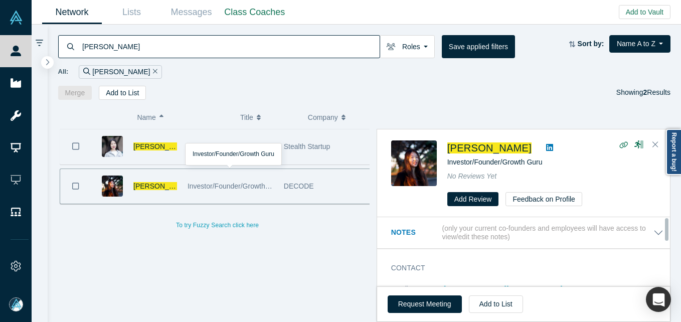
click at [201, 153] on div "Founder/Growth Guru/Investor" at bounding box center [231, 146] width 86 height 35
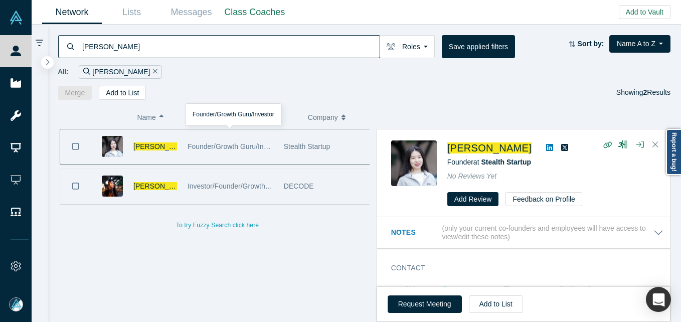
click at [239, 188] on span "Investor/Founder/Growth Guru" at bounding box center [235, 186] width 95 height 8
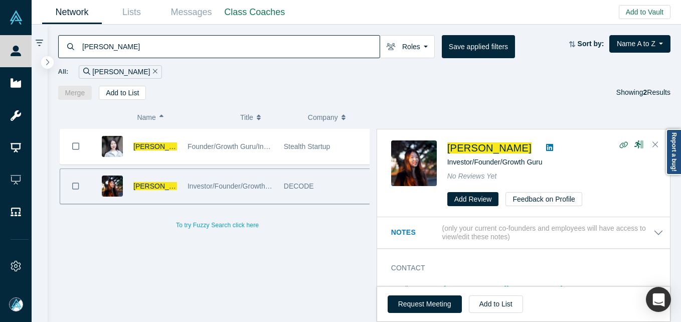
click at [225, 267] on div "[PERSON_NAME] Founder/Growth Guru/Investor Stealth Startup [PERSON_NAME] Invest…" at bounding box center [217, 229] width 319 height 201
click at [655, 144] on icon "Close" at bounding box center [655, 144] width 6 height 6
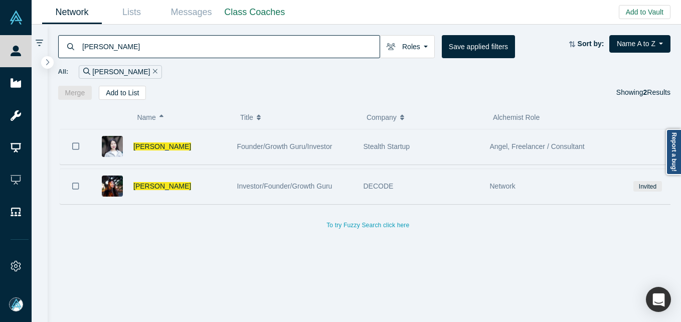
click at [317, 150] on span "Founder/Growth Guru/Investor" at bounding box center [284, 146] width 95 height 8
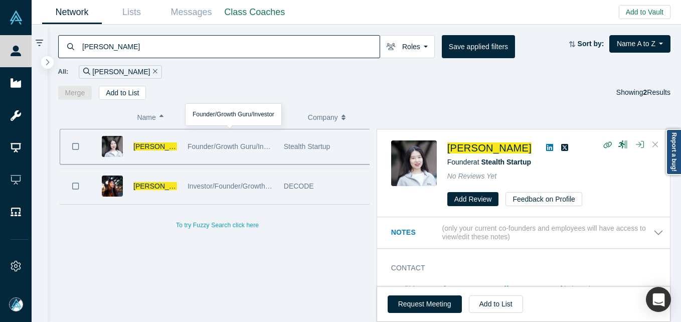
click at [654, 143] on icon "Close" at bounding box center [655, 144] width 6 height 9
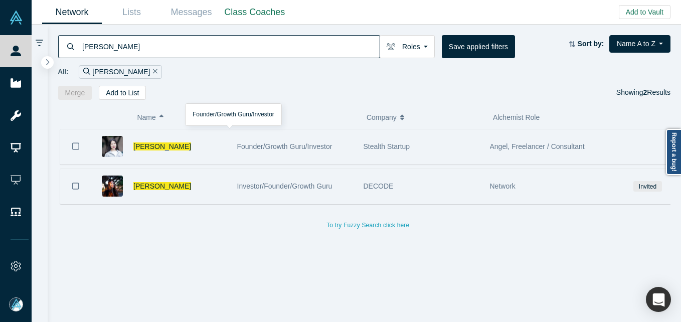
click at [120, 43] on input "[PERSON_NAME]" at bounding box center [230, 47] width 298 height 24
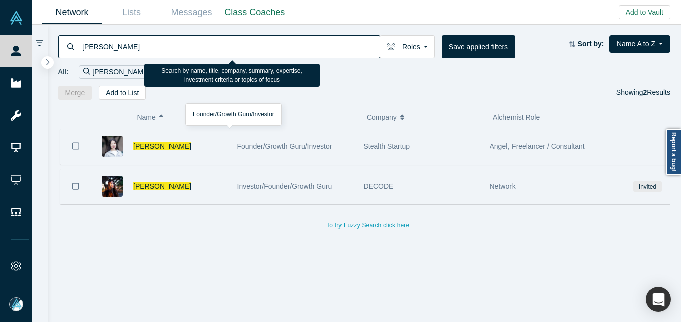
click at [120, 43] on input "[PERSON_NAME]" at bounding box center [230, 47] width 298 height 24
click at [121, 42] on input "[PERSON_NAME]" at bounding box center [230, 47] width 298 height 24
paste input "[PERSON_NAME]"
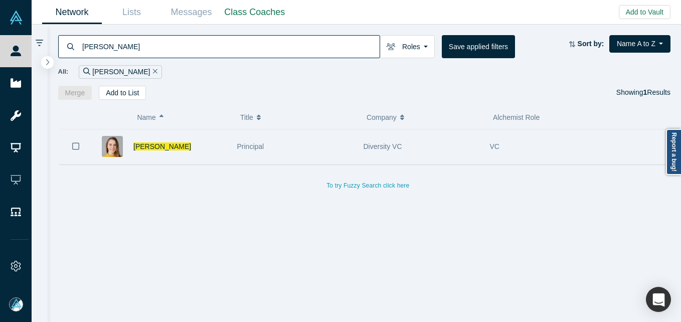
drag, startPoint x: 194, startPoint y: 153, endPoint x: 224, endPoint y: 136, distance: 34.8
click at [194, 153] on div "[PERSON_NAME]" at bounding box center [179, 146] width 93 height 35
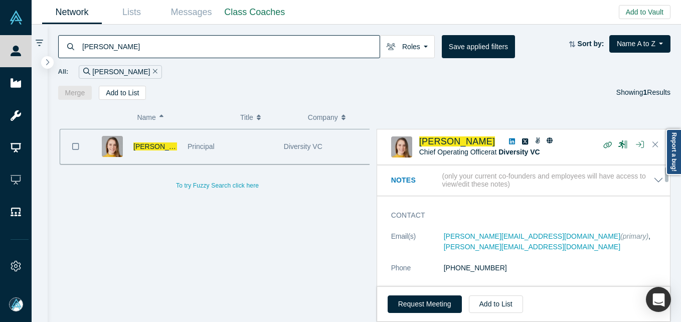
scroll to position [50, 0]
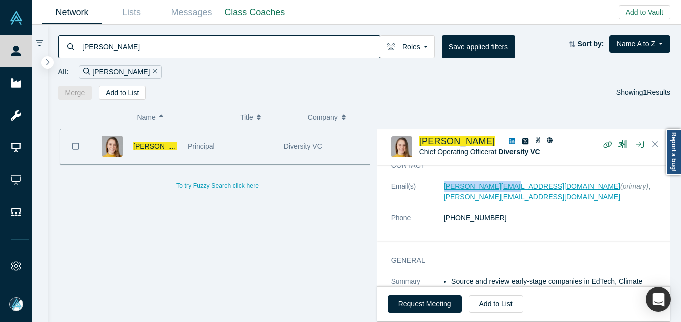
drag, startPoint x: 429, startPoint y: 185, endPoint x: 500, endPoint y: 190, distance: 70.8
click at [500, 190] on dl "Email(s) [PERSON_NAME][EMAIL_ADDRESS][DOMAIN_NAME] (primary) , [PERSON_NAME][EM…" at bounding box center [527, 207] width 272 height 53
copy dl "[PERSON_NAME][EMAIL_ADDRESS][DOMAIN_NAME]"
drag, startPoint x: 210, startPoint y: 58, endPoint x: 207, endPoint y: 51, distance: 7.5
click at [210, 58] on input "[PERSON_NAME]" at bounding box center [230, 47] width 298 height 24
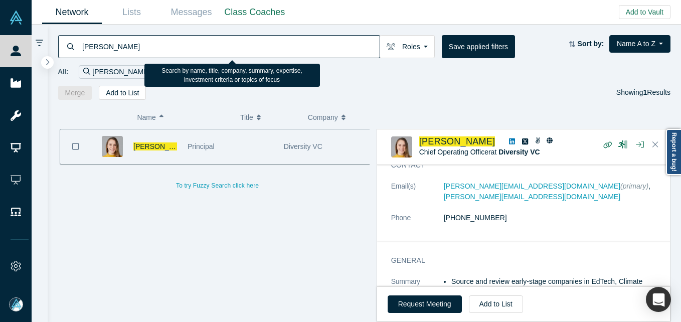
click at [207, 51] on input "[PERSON_NAME]" at bounding box center [230, 47] width 298 height 24
paste input "[PERSON_NAME]"
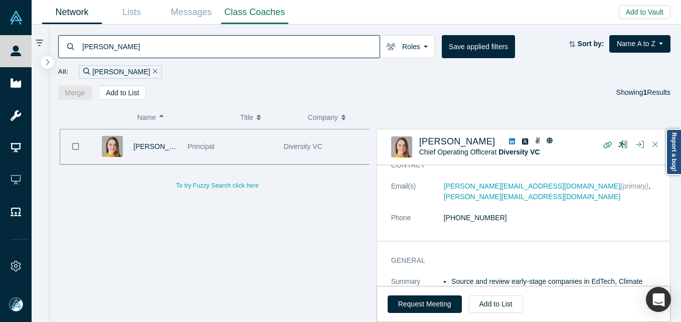
type input "[PERSON_NAME]"
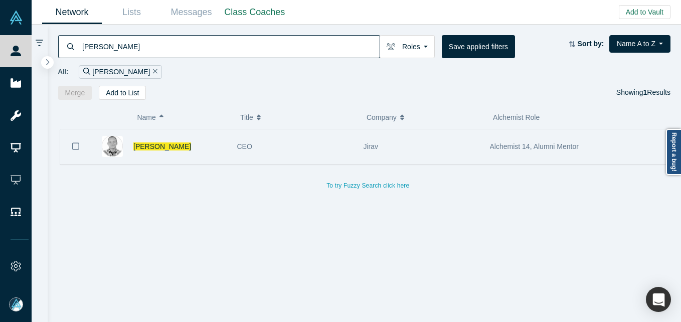
click at [241, 144] on span "CEO" at bounding box center [244, 146] width 15 height 8
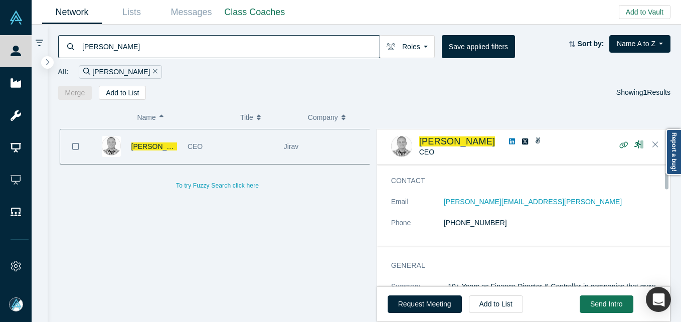
scroll to position [50, 0]
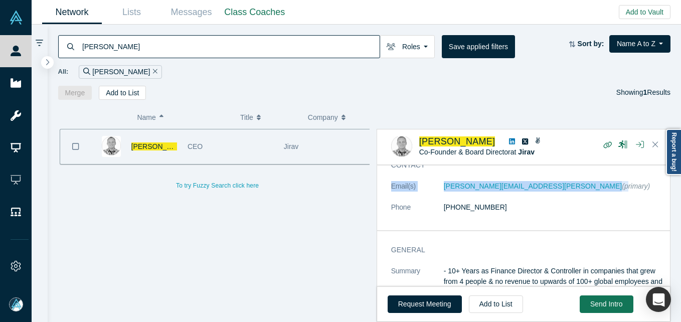
drag, startPoint x: 423, startPoint y: 193, endPoint x: 518, endPoint y: 189, distance: 95.8
drag, startPoint x: 518, startPoint y: 189, endPoint x: 446, endPoint y: 196, distance: 73.1
click at [449, 198] on dl "Email(s) [PERSON_NAME][EMAIL_ADDRESS][PERSON_NAME] (primary) Phone [PHONE_NUMBE…" at bounding box center [527, 202] width 272 height 42
drag, startPoint x: 473, startPoint y: 180, endPoint x: 516, endPoint y: 184, distance: 43.4
click at [516, 184] on div "Contact Email(s) [PERSON_NAME][EMAIL_ADDRESS][PERSON_NAME] (primary) Phone [PHO…" at bounding box center [527, 191] width 300 height 77
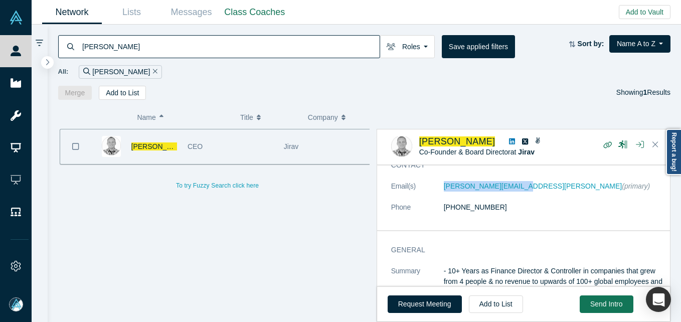
copy dl "[PERSON_NAME][EMAIL_ADDRESS][PERSON_NAME]"
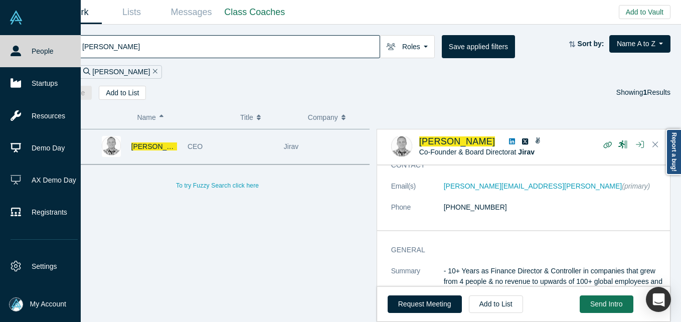
click at [24, 297] on li "My Account My Profile My Company Manage Team Log Out" at bounding box center [40, 304] width 81 height 35
click at [38, 302] on span "My Account" at bounding box center [48, 304] width 36 height 11
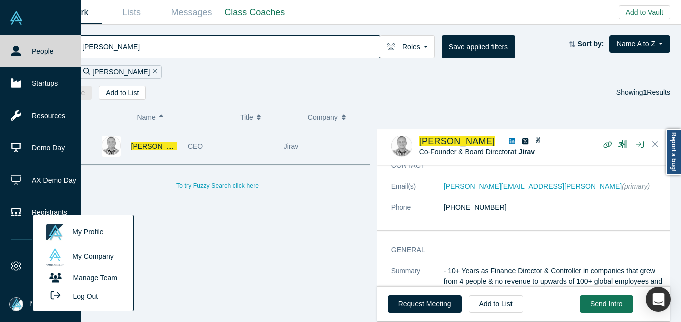
drag, startPoint x: 95, startPoint y: 299, endPoint x: 96, endPoint y: 293, distance: 6.2
click at [95, 299] on button "Log Out" at bounding box center [71, 296] width 60 height 19
